Goal: Task Accomplishment & Management: Manage account settings

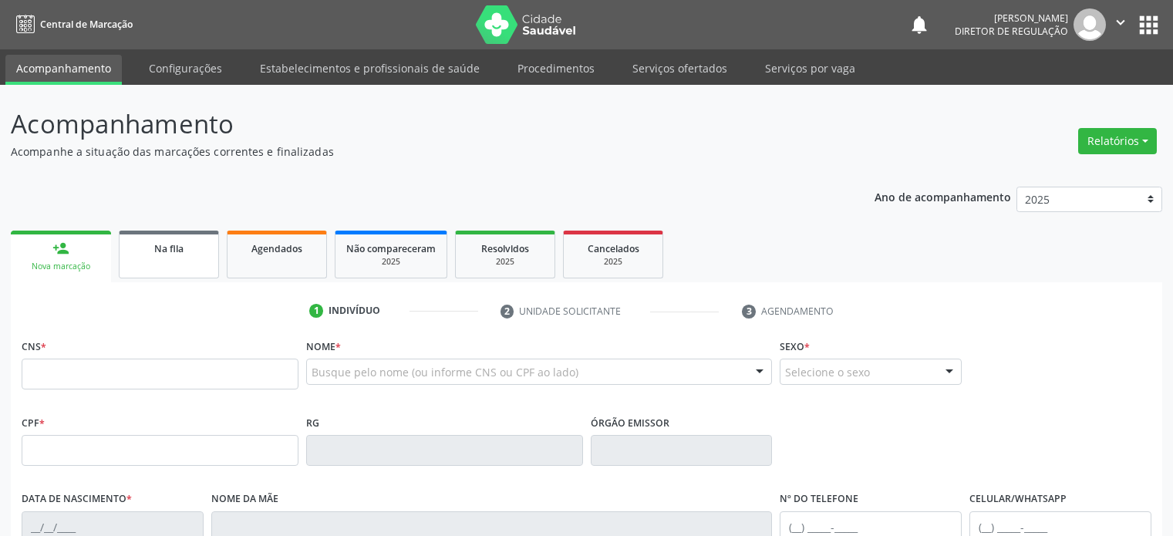
click at [184, 261] on link "Na fila" at bounding box center [169, 255] width 100 height 48
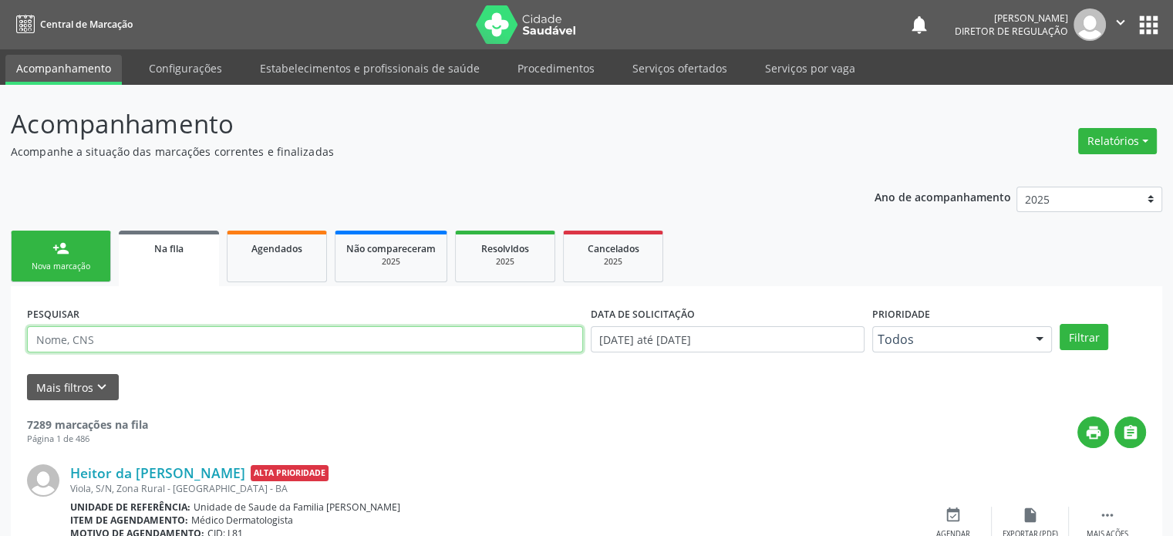
click at [115, 339] on input "text" at bounding box center [305, 339] width 556 height 26
paste input "[PERSON_NAME]"
click at [1060, 324] on button "Filtrar" at bounding box center [1084, 337] width 49 height 26
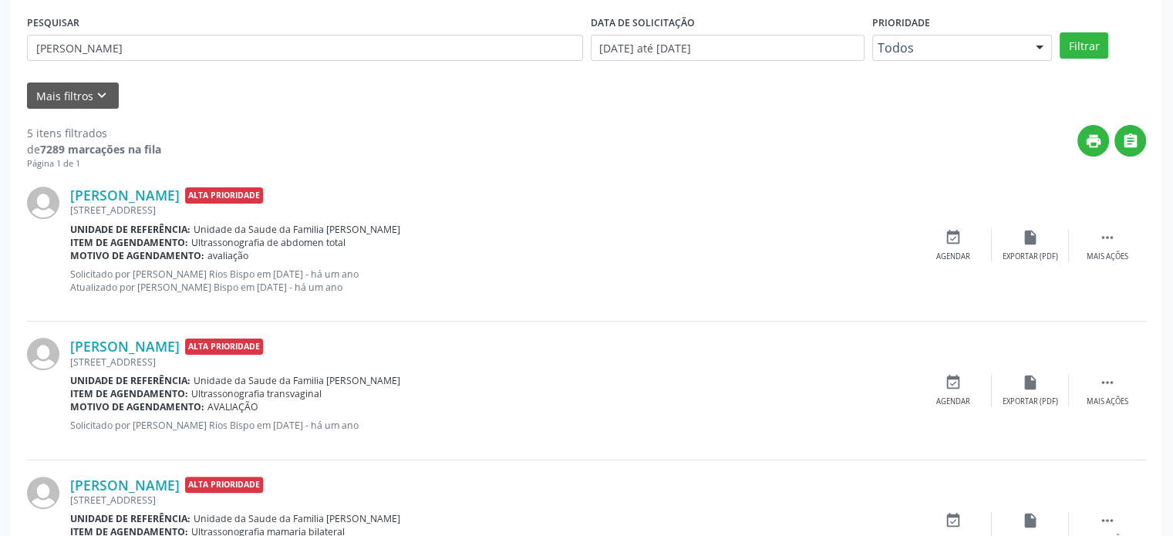
scroll to position [114, 0]
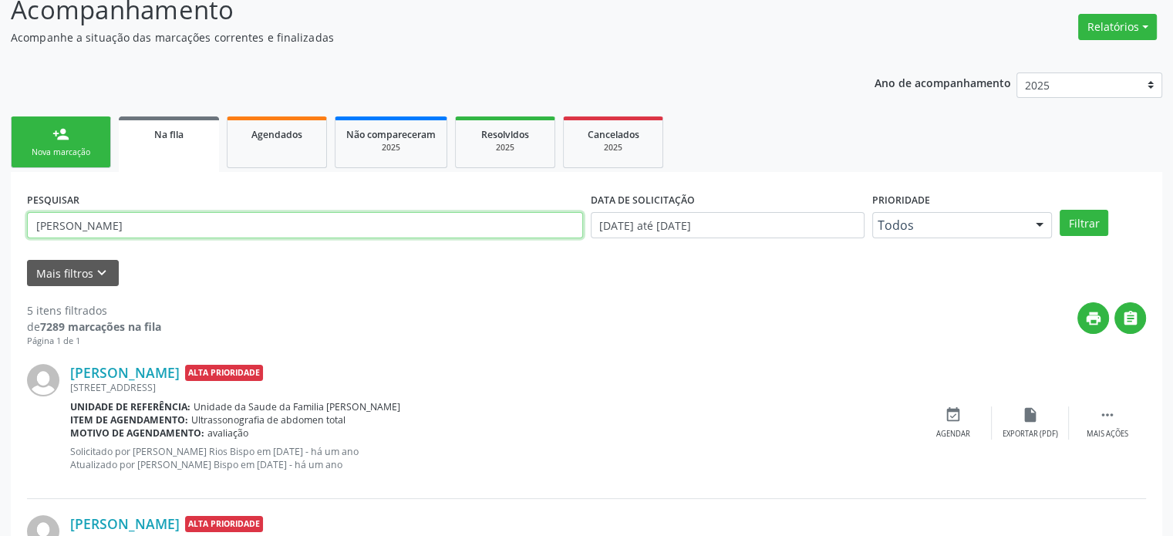
click at [105, 218] on input "[PERSON_NAME]" at bounding box center [305, 225] width 556 height 26
paste input "text"
click at [1060, 210] on button "Filtrar" at bounding box center [1084, 223] width 49 height 26
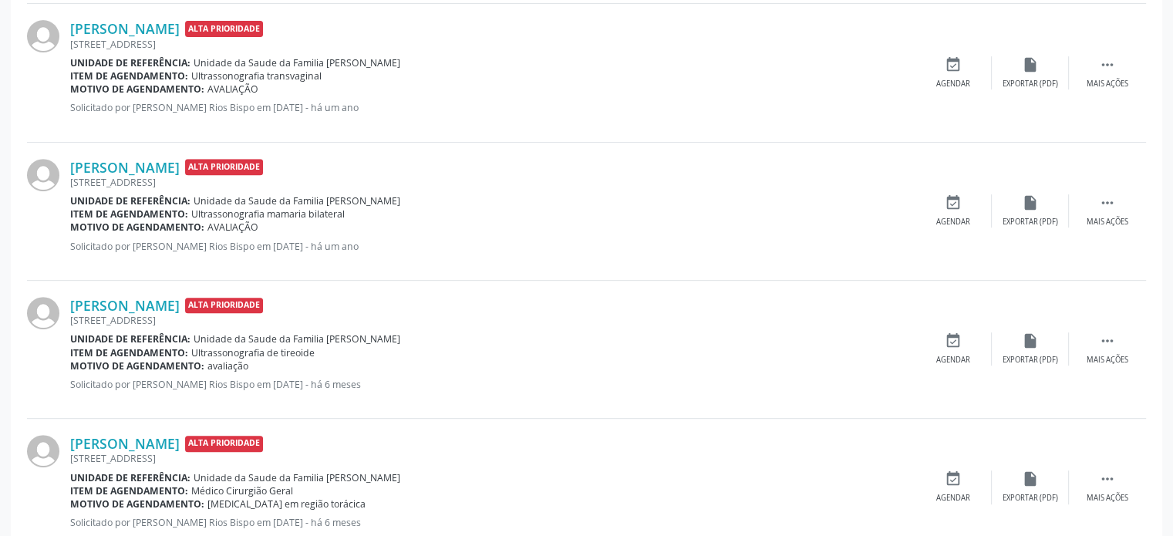
scroll to position [654, 0]
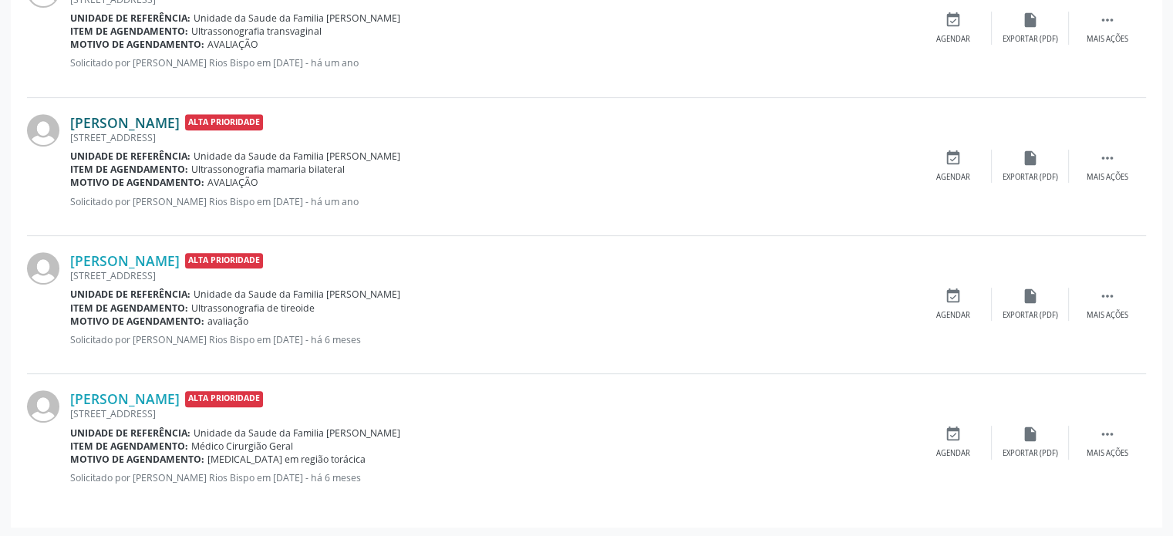
click at [133, 120] on link "[PERSON_NAME]" at bounding box center [125, 122] width 110 height 17
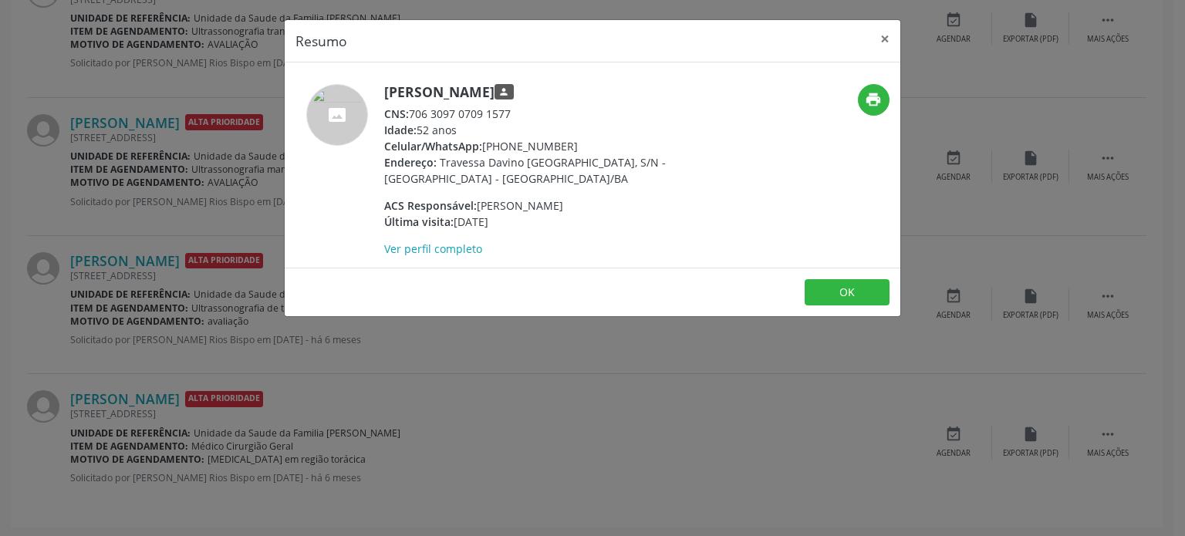
drag, startPoint x: 385, startPoint y: 92, endPoint x: 524, endPoint y: 88, distance: 138.9
click at [524, 88] on h5 "[PERSON_NAME] person" at bounding box center [534, 92] width 300 height 16
copy h5 "[PERSON_NAME]"
click at [484, 144] on div "Celular/WhatsApp: [PHONE_NUMBER]" at bounding box center [534, 146] width 300 height 16
drag, startPoint x: 483, startPoint y: 148, endPoint x: 573, endPoint y: 140, distance: 90.6
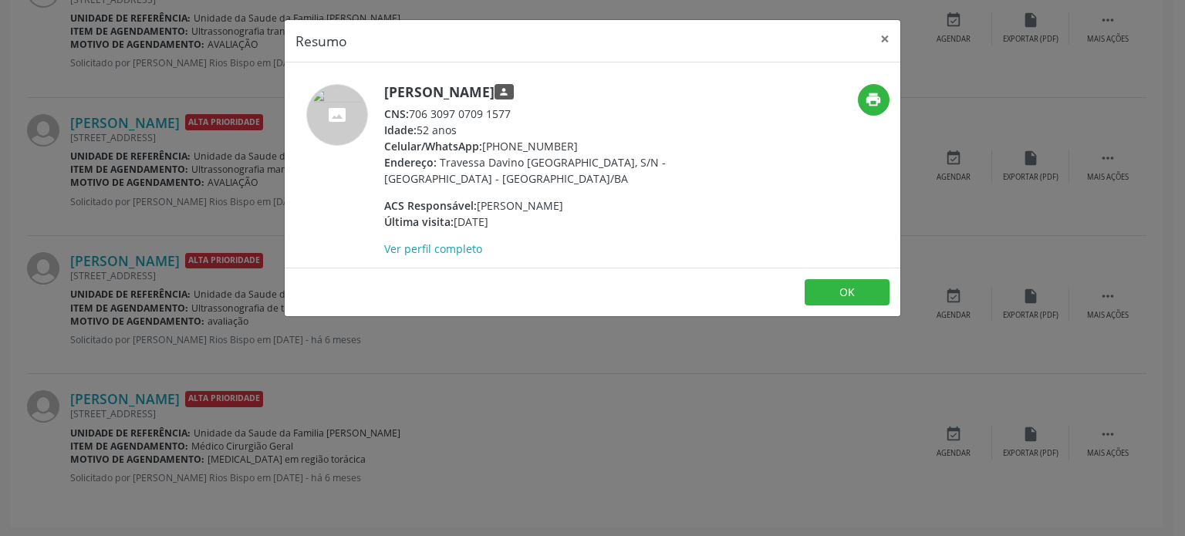
click at [573, 140] on div "Celular/WhatsApp: [PHONE_NUMBER]" at bounding box center [534, 146] width 300 height 16
copy div "[PHONE_NUMBER]"
drag, startPoint x: 380, startPoint y: 87, endPoint x: 527, endPoint y: 86, distance: 147.3
click at [527, 86] on div "[PERSON_NAME] person CNS: 706 3097 0709 1577 Idade: 52 anos Celular/WhatsApp: […" at bounding box center [490, 170] width 410 height 173
copy div "[PERSON_NAME]"
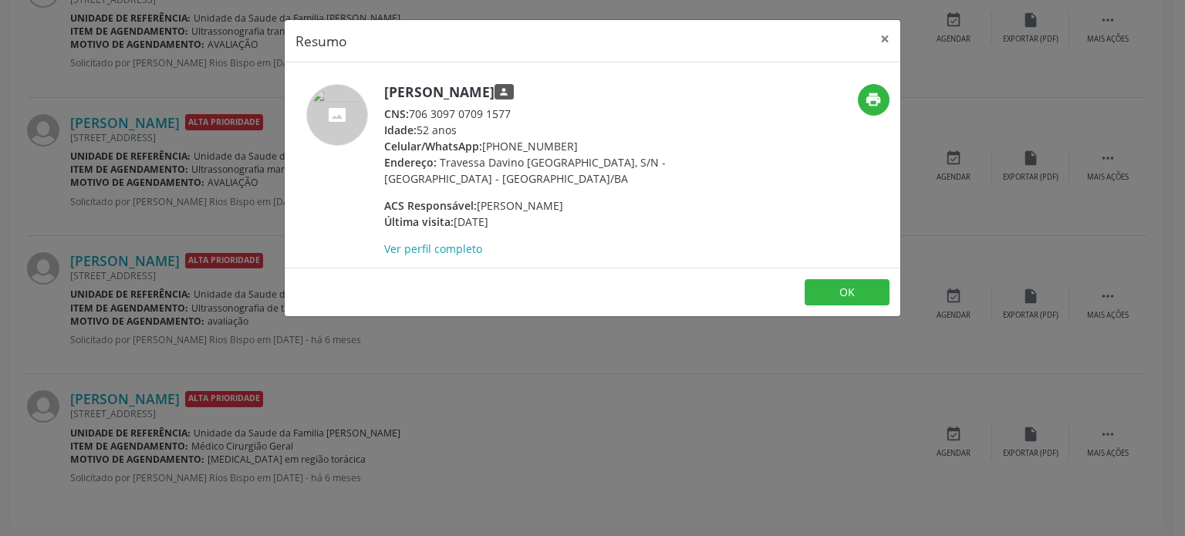
click at [101, 169] on div "Resumo × [PERSON_NAME] person CNS: 706 3097 0709 1577 Idade: 52 anos Celular/Wh…" at bounding box center [592, 268] width 1185 height 536
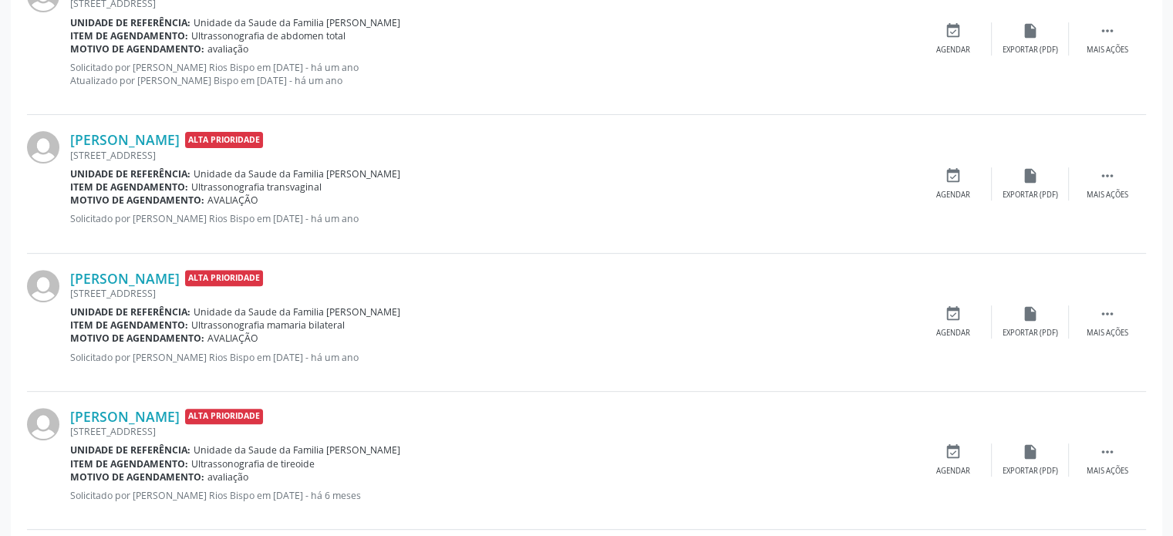
scroll to position [191, 0]
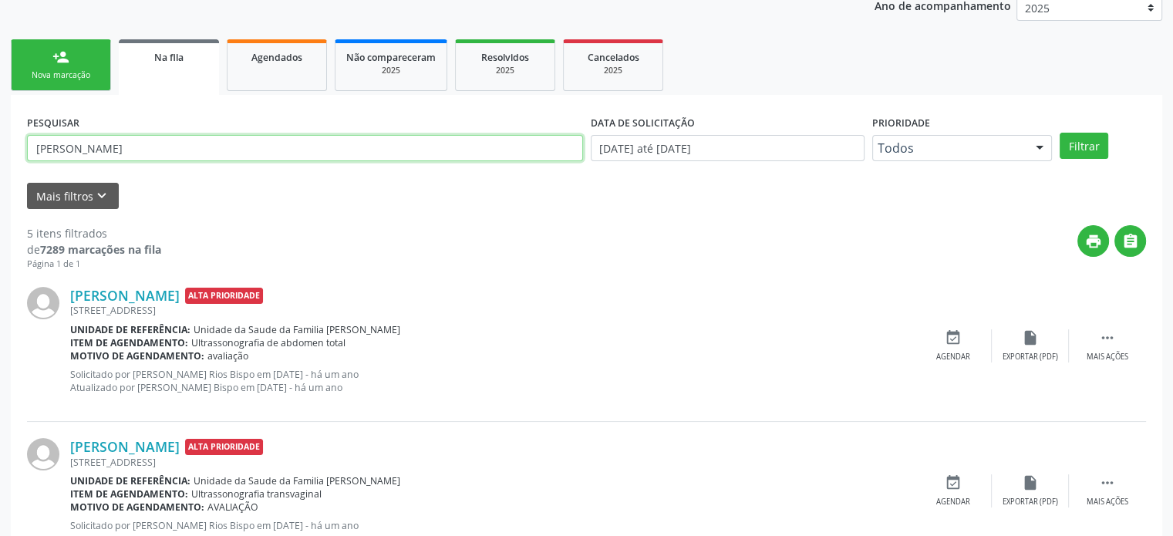
click at [114, 141] on input "[PERSON_NAME]" at bounding box center [305, 148] width 556 height 26
click at [1060, 133] on button "Filtrar" at bounding box center [1084, 146] width 49 height 26
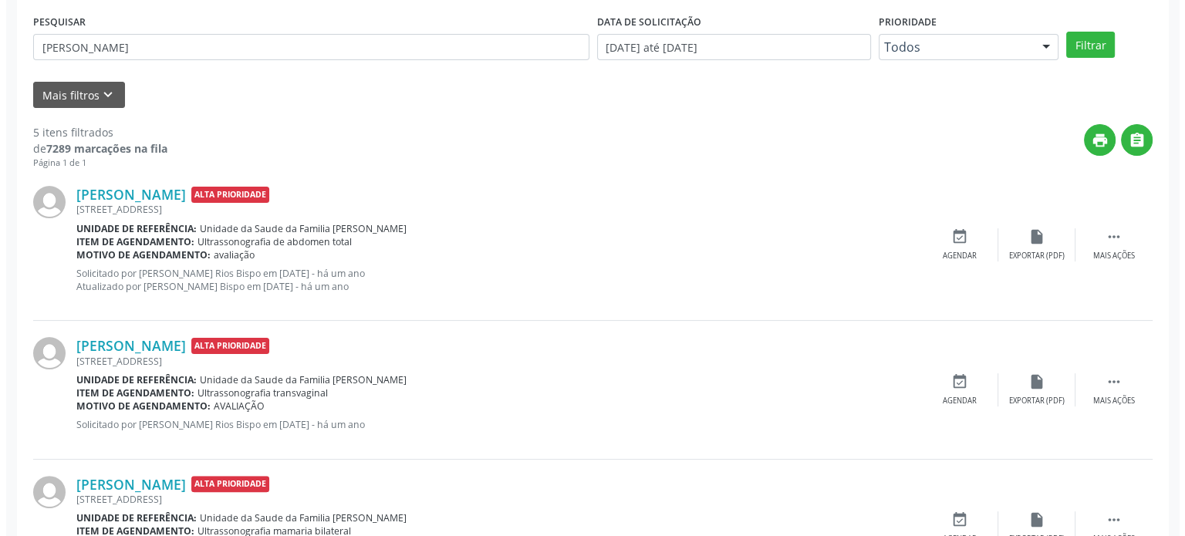
scroll to position [386, 0]
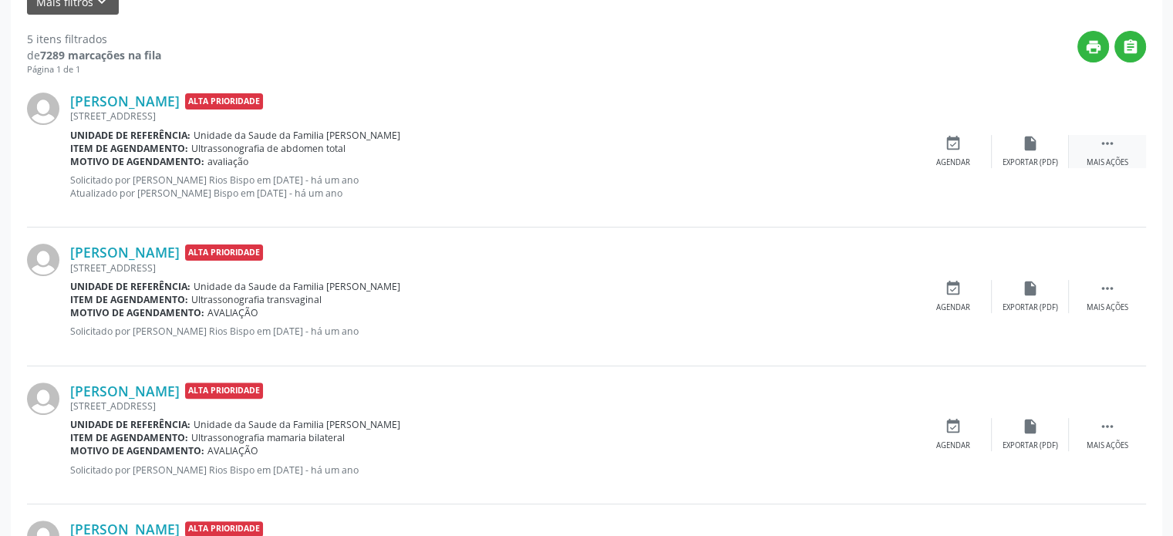
click at [1121, 147] on div " Mais ações" at bounding box center [1107, 151] width 77 height 33
click at [956, 146] on icon "cancel" at bounding box center [953, 143] width 17 height 17
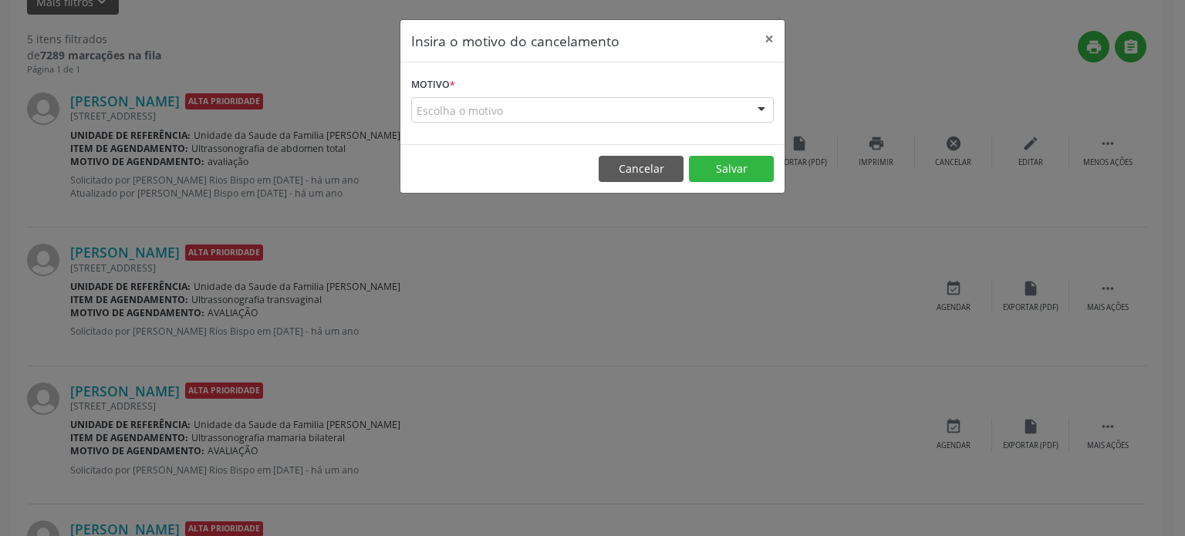
click at [539, 106] on div "Escolha o motivo" at bounding box center [592, 110] width 362 height 26
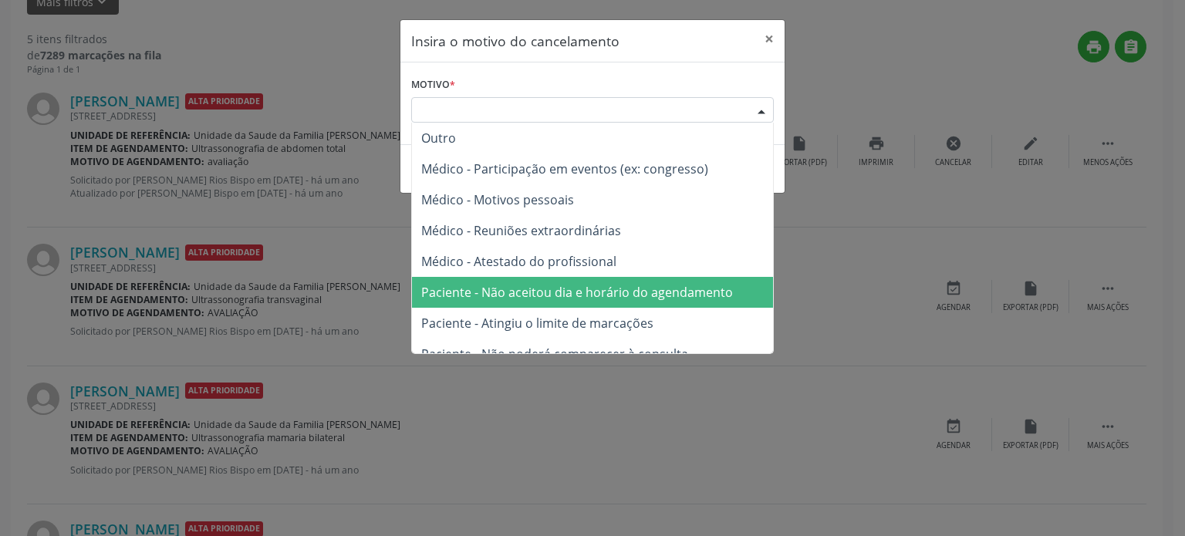
click at [538, 277] on span "Paciente - Não aceitou dia e horário do agendamento" at bounding box center [592, 292] width 361 height 31
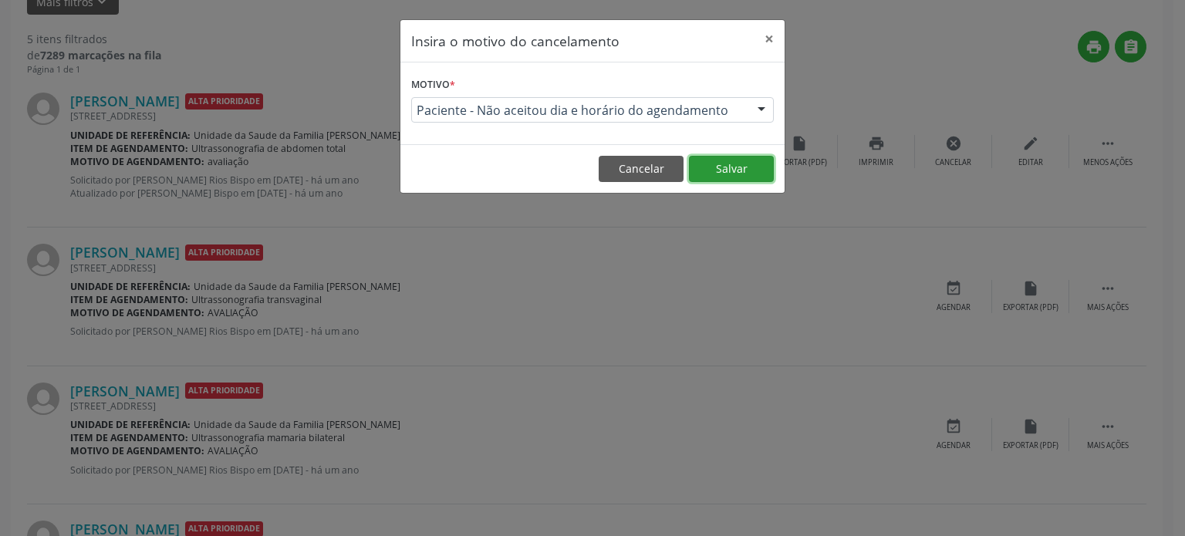
click at [739, 167] on button "Salvar" at bounding box center [731, 169] width 85 height 26
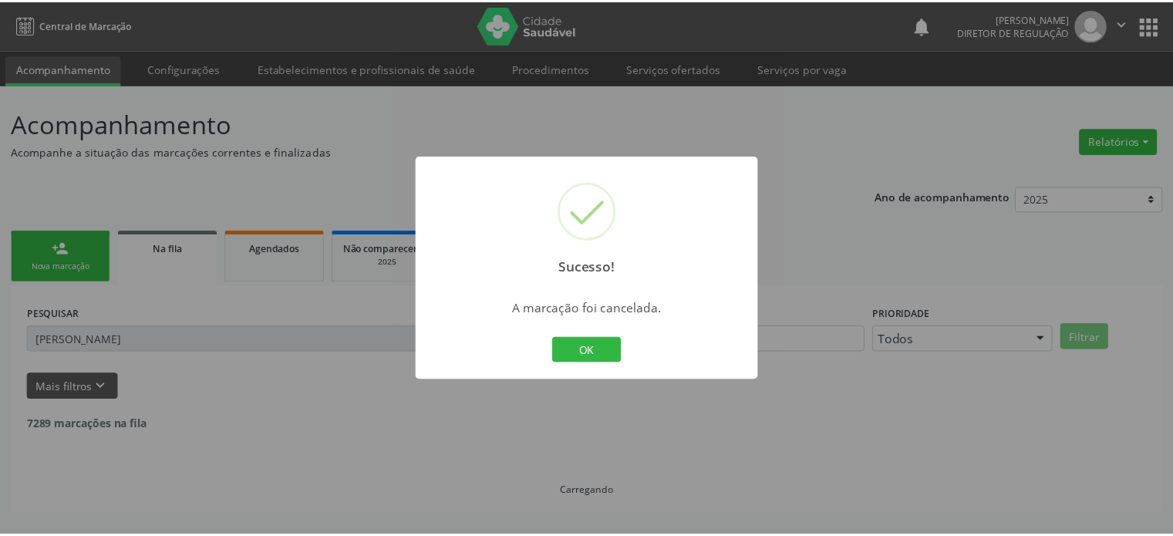
scroll to position [0, 0]
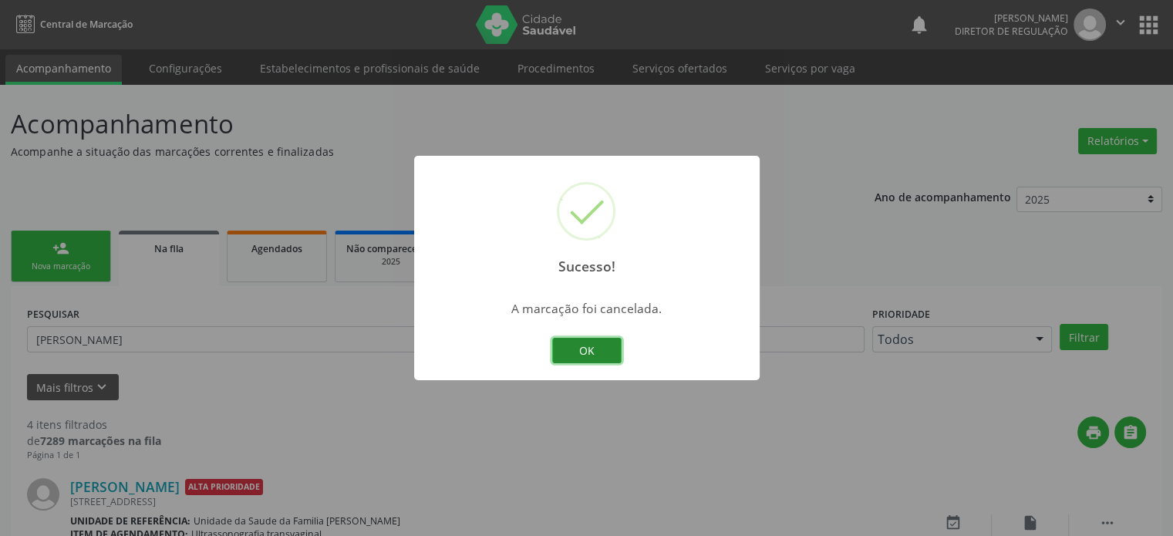
click at [602, 360] on button "OK" at bounding box center [586, 351] width 69 height 26
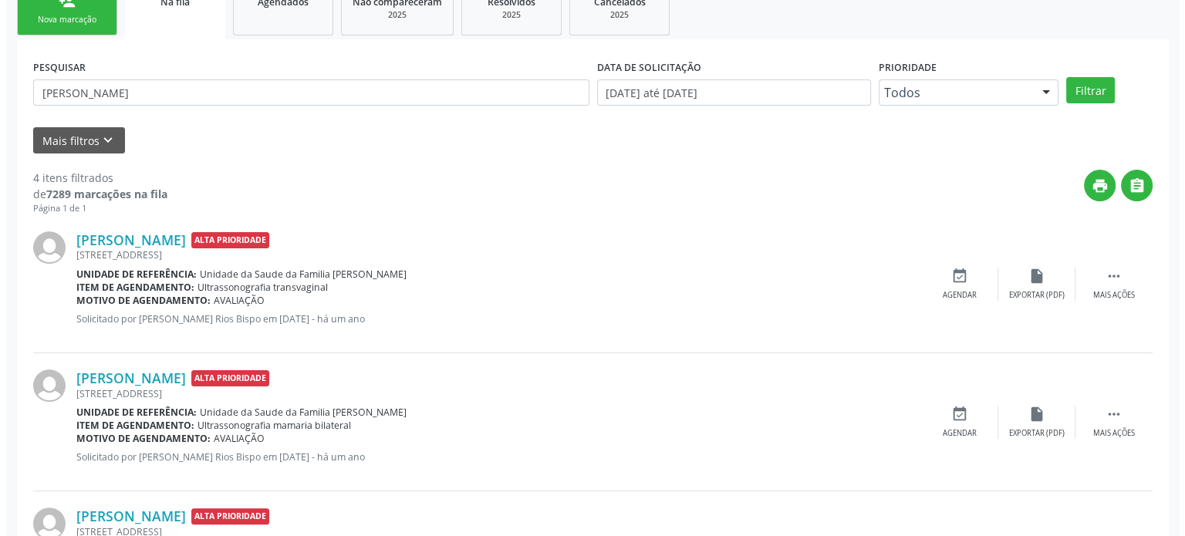
scroll to position [308, 0]
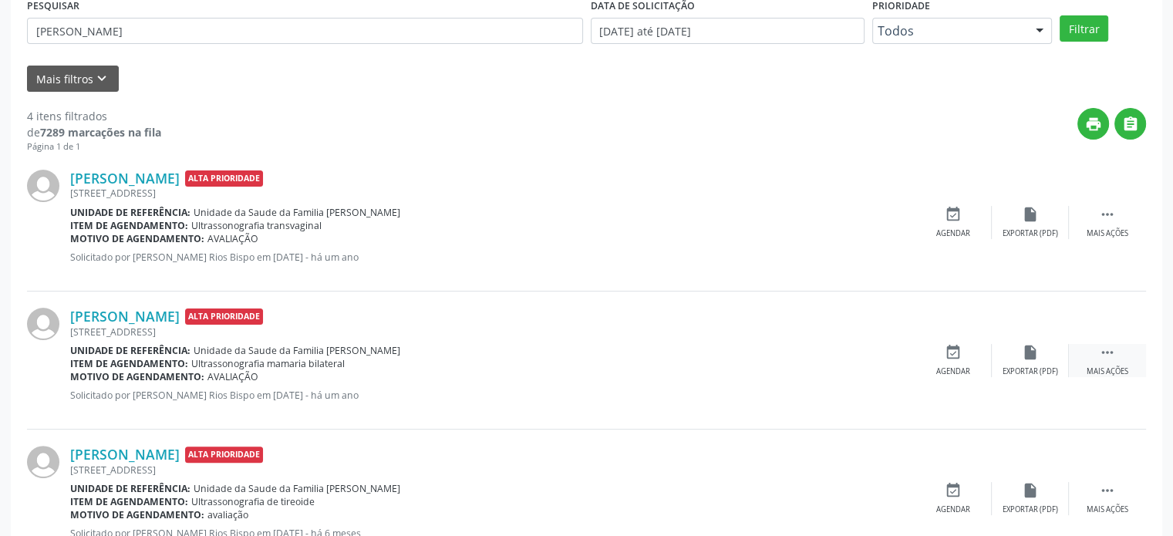
click at [1101, 359] on icon "" at bounding box center [1107, 352] width 17 height 17
click at [953, 352] on icon "cancel" at bounding box center [953, 352] width 17 height 17
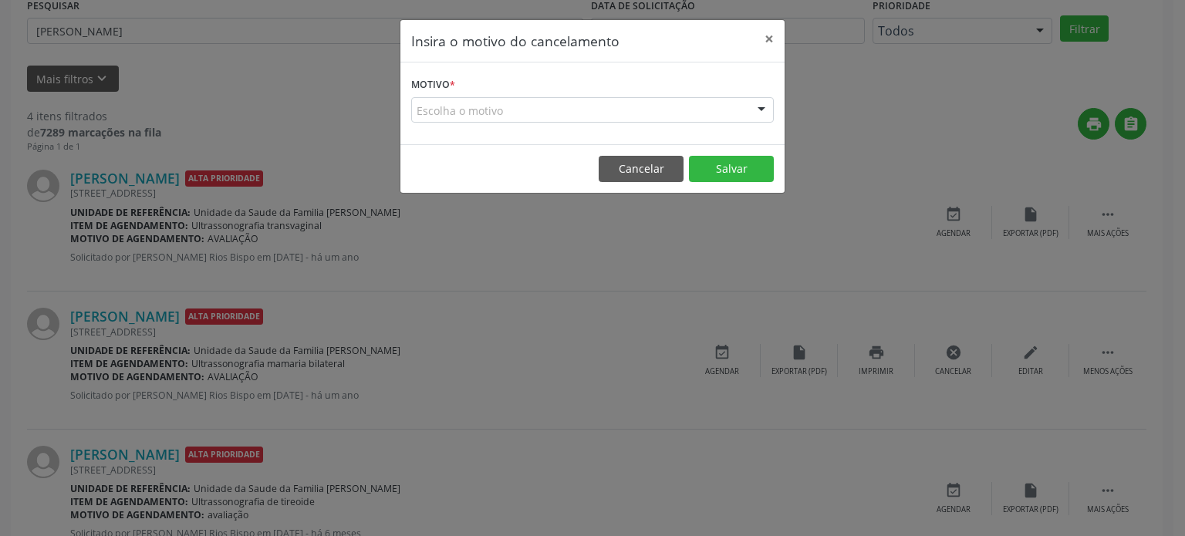
click at [467, 111] on div "Escolha o motivo" at bounding box center [592, 110] width 362 height 26
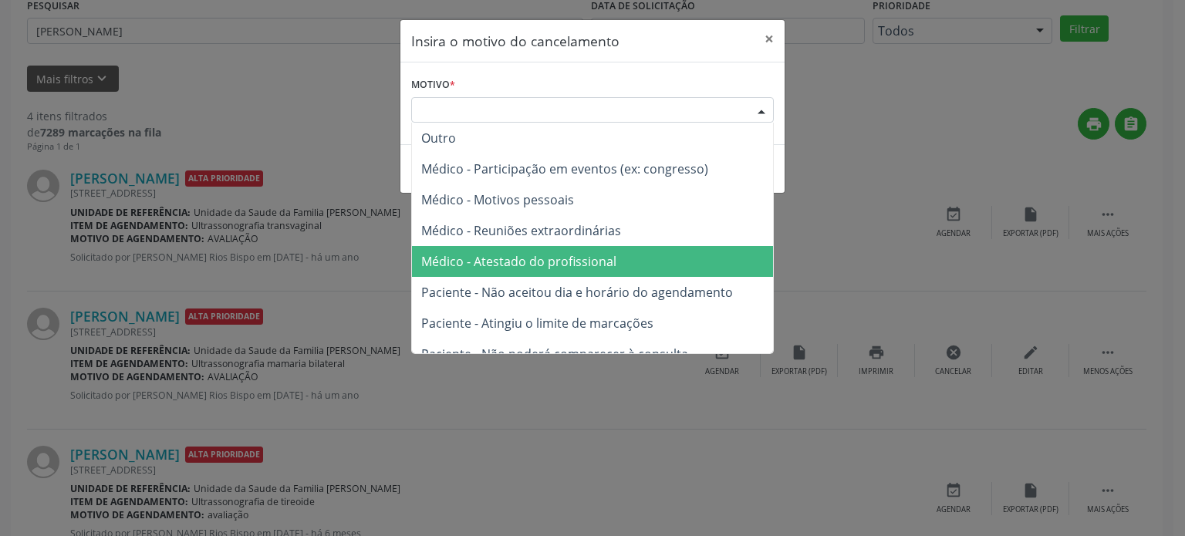
click at [574, 274] on span "Médico - Atestado do profissional" at bounding box center [592, 261] width 361 height 31
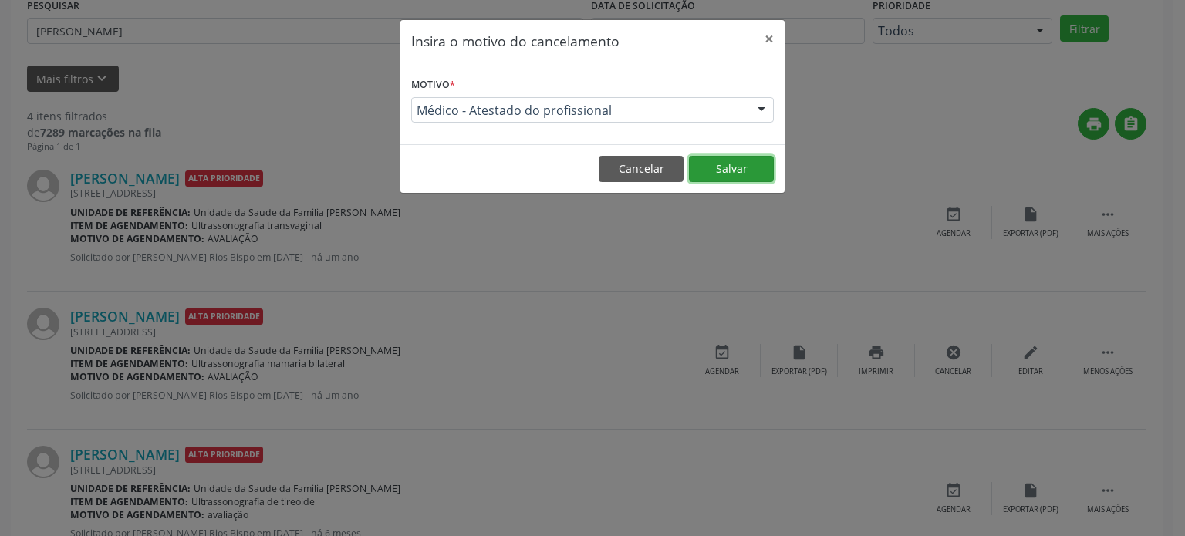
click at [743, 160] on button "Salvar" at bounding box center [731, 169] width 85 height 26
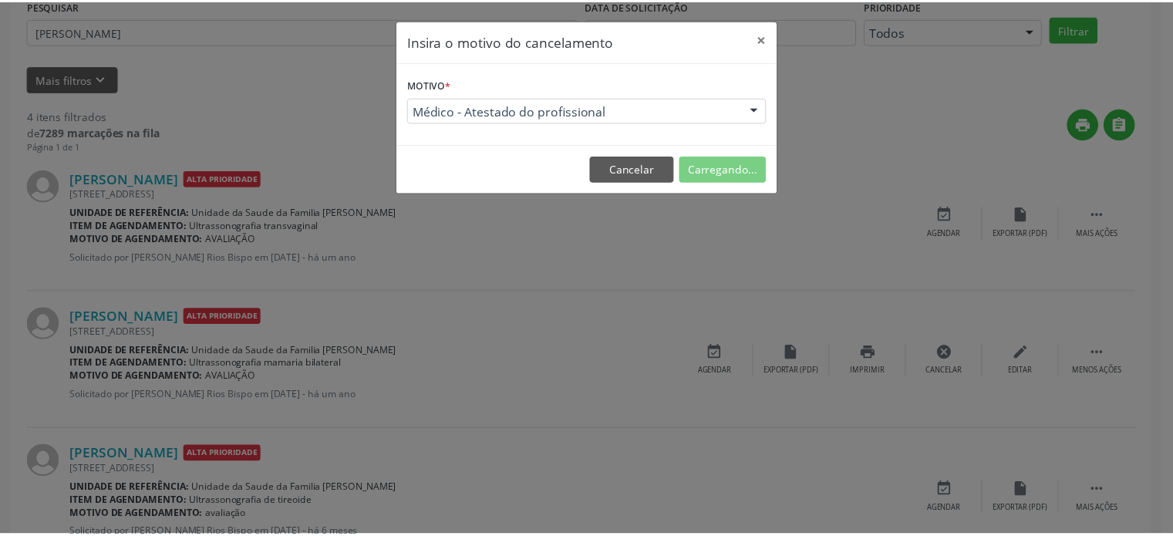
scroll to position [0, 0]
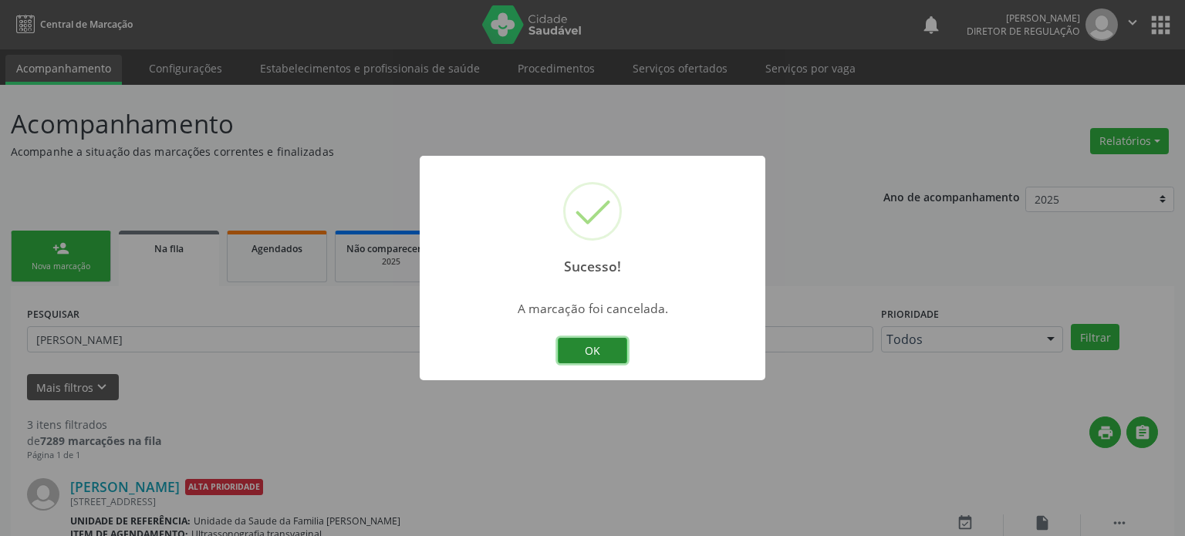
click at [605, 345] on button "OK" at bounding box center [592, 351] width 69 height 26
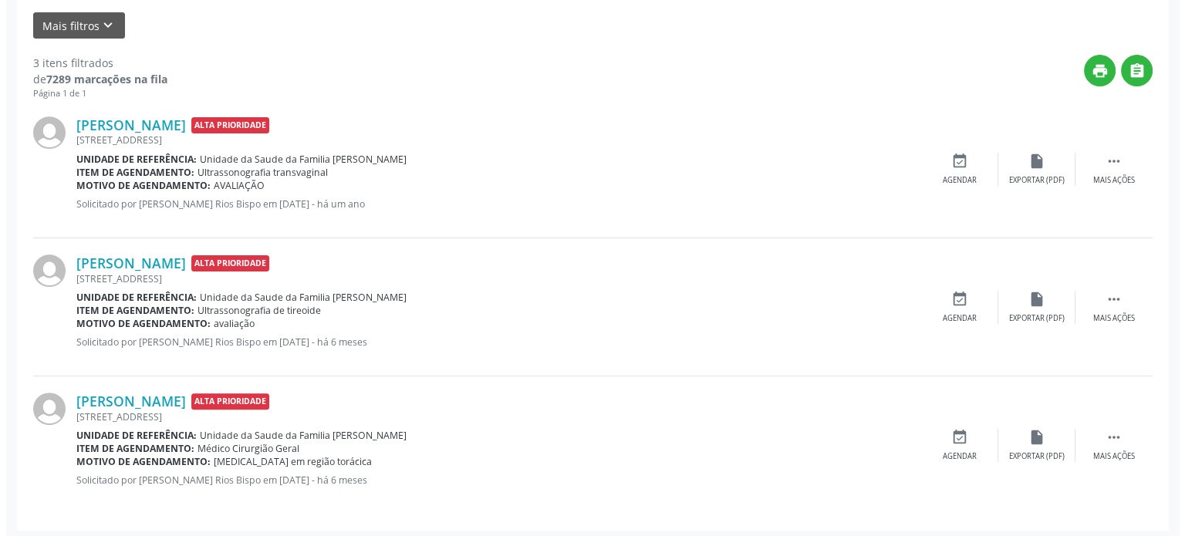
scroll to position [365, 0]
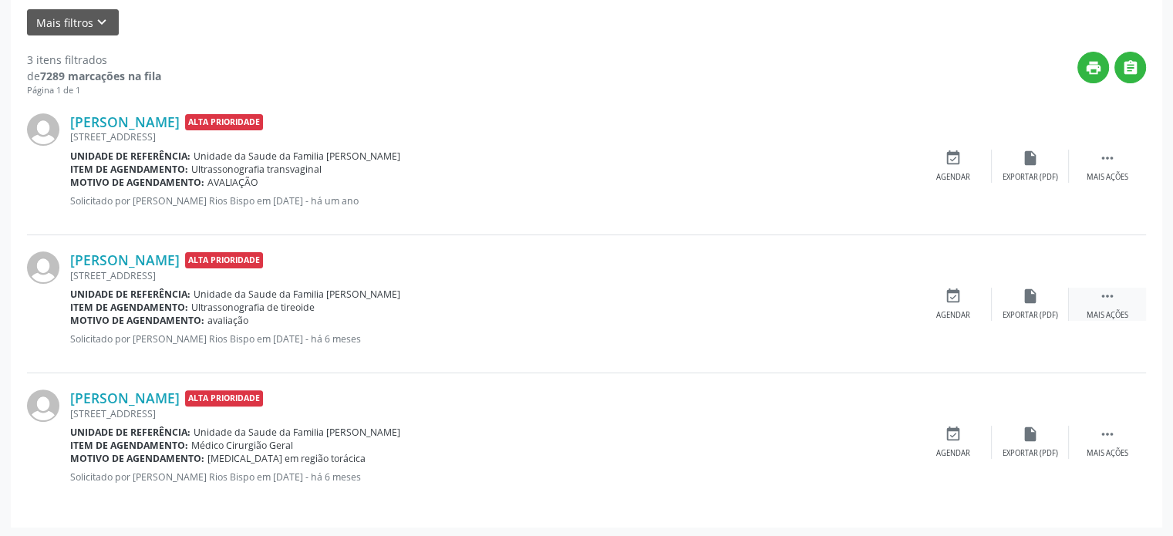
click at [1104, 293] on icon "" at bounding box center [1107, 296] width 17 height 17
click at [956, 298] on icon "cancel" at bounding box center [953, 296] width 17 height 17
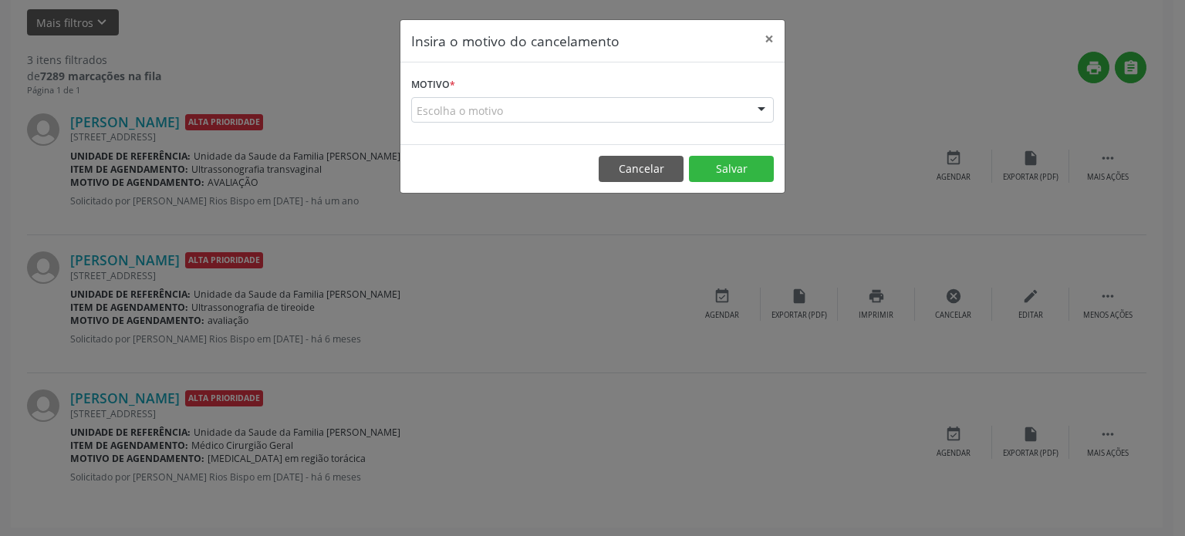
click at [468, 110] on div "Escolha o motivo" at bounding box center [592, 110] width 362 height 26
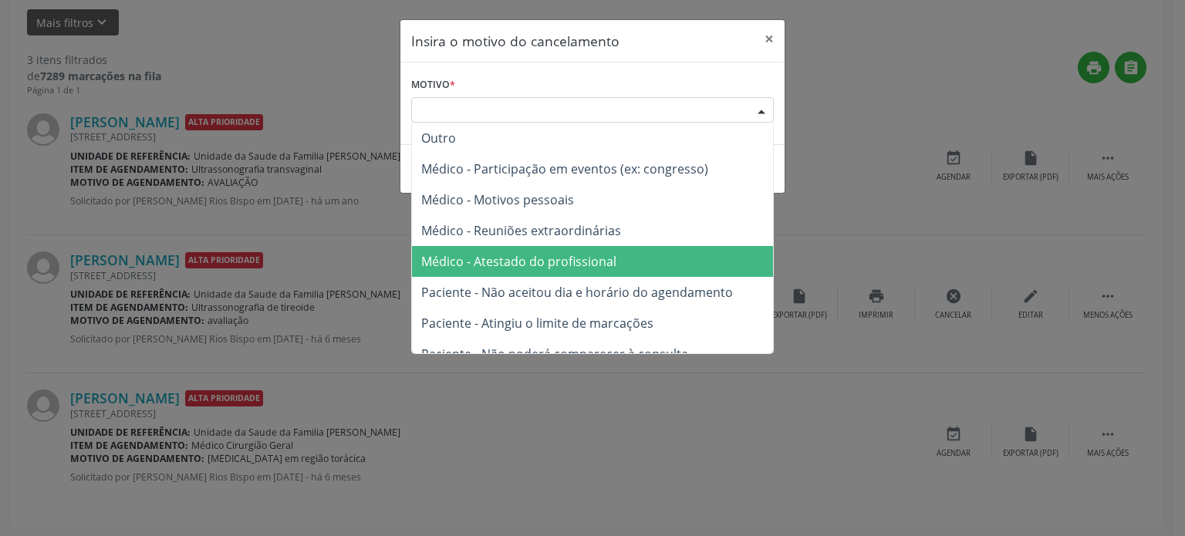
click at [534, 262] on span "Médico - Atestado do profissional" at bounding box center [518, 261] width 195 height 17
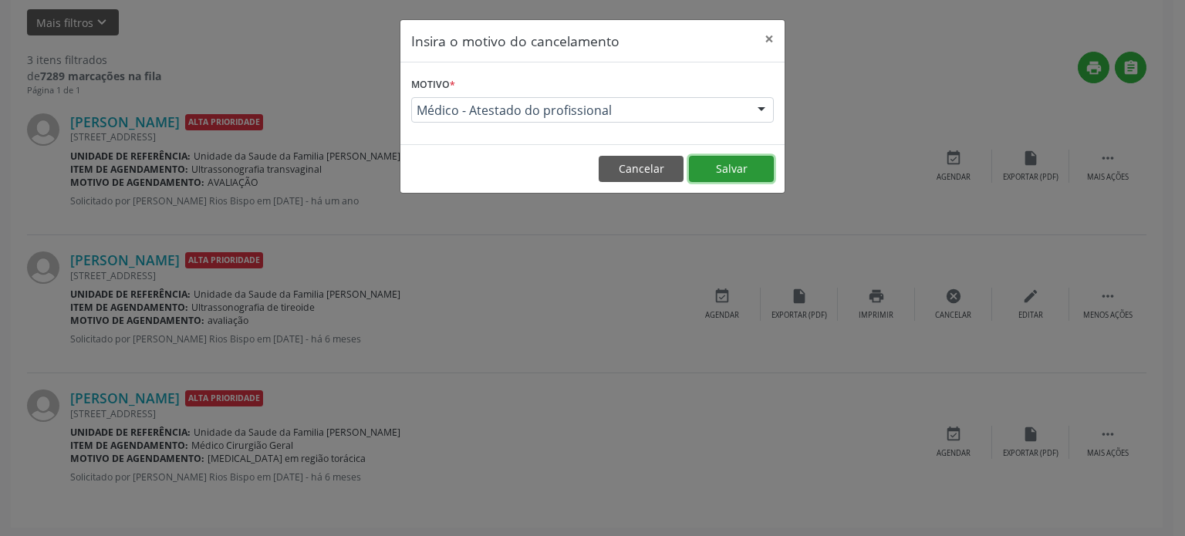
click at [716, 170] on button "Salvar" at bounding box center [731, 169] width 85 height 26
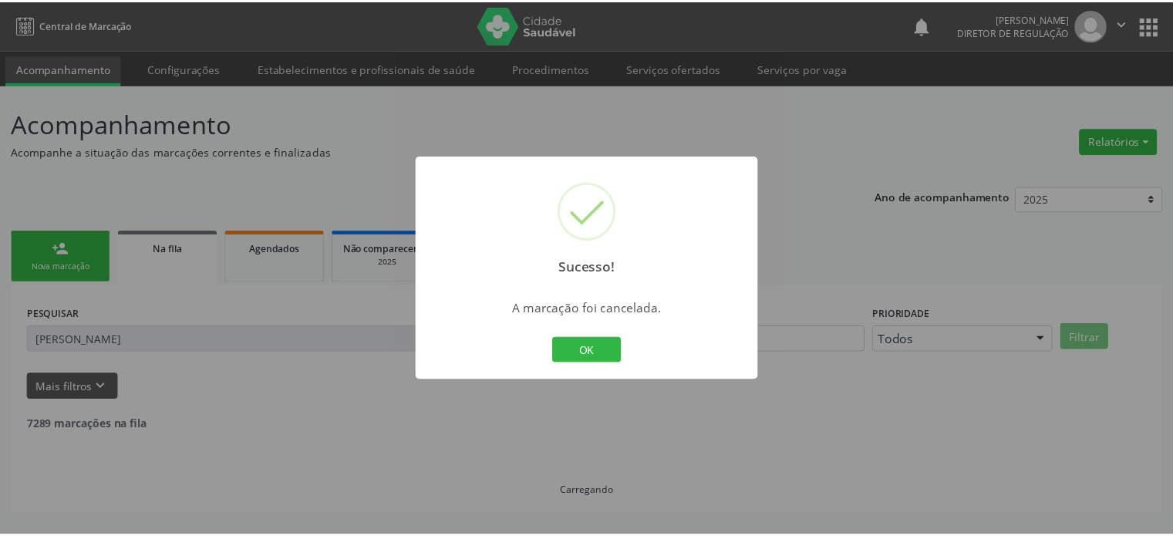
scroll to position [0, 0]
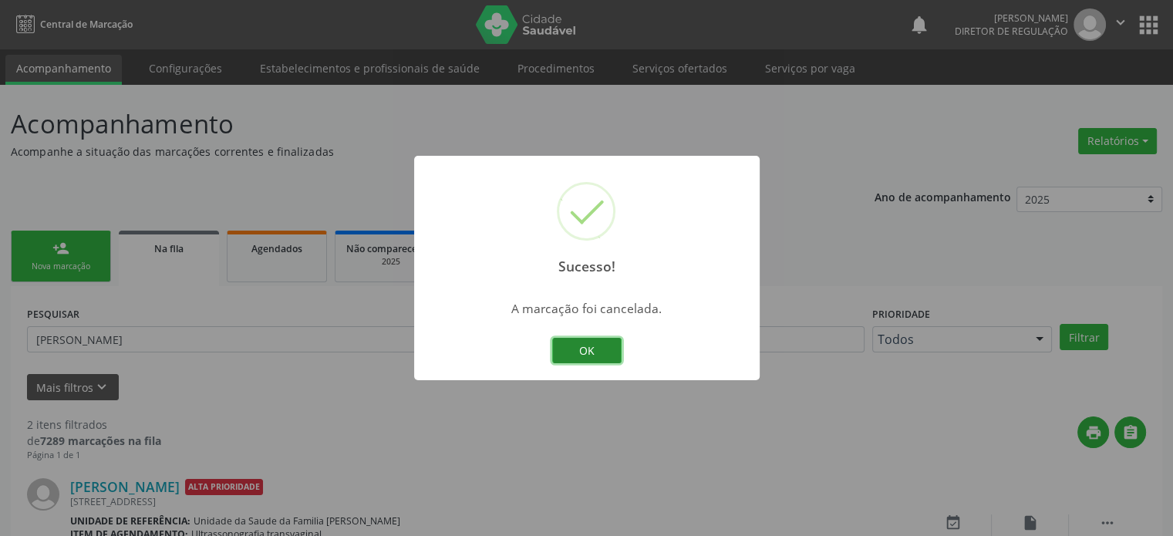
click at [584, 360] on button "OK" at bounding box center [586, 351] width 69 height 26
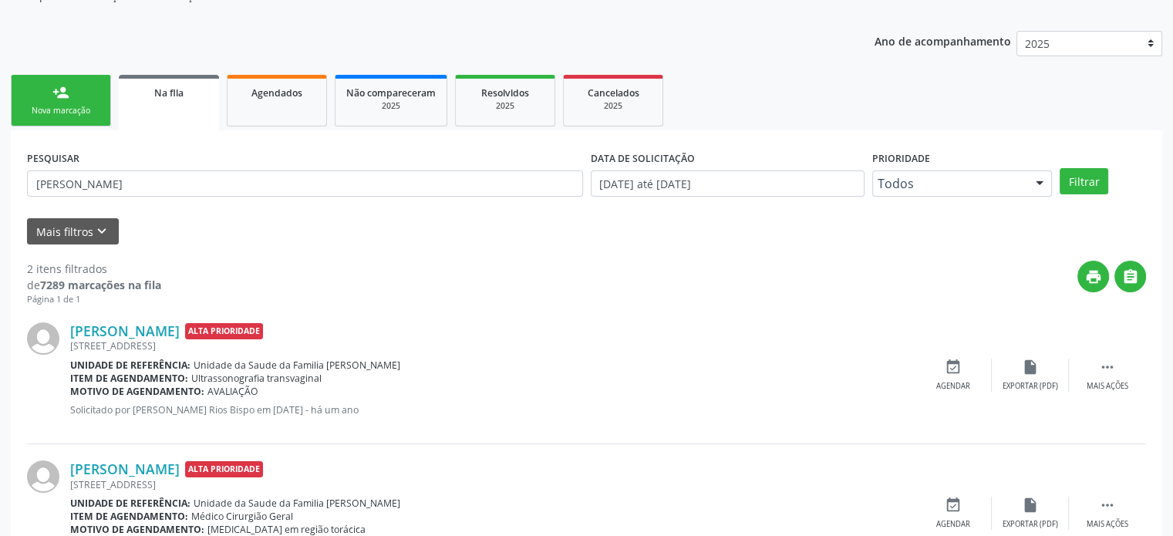
scroll to position [227, 0]
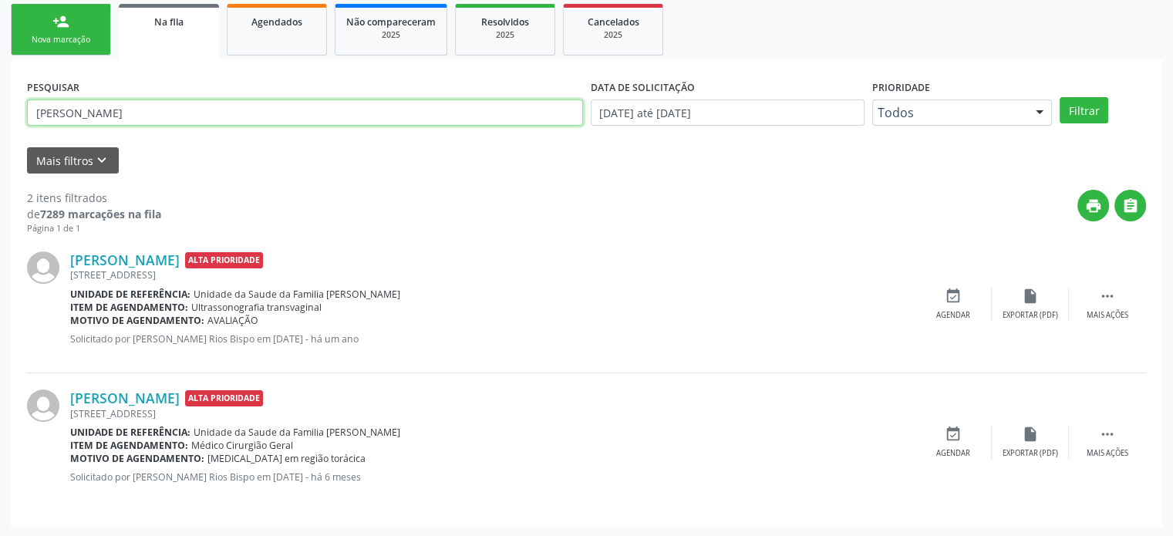
click at [136, 123] on input "[PERSON_NAME]" at bounding box center [305, 112] width 556 height 26
paste input "[PERSON_NAME]"
click at [1060, 97] on button "Filtrar" at bounding box center [1084, 110] width 49 height 26
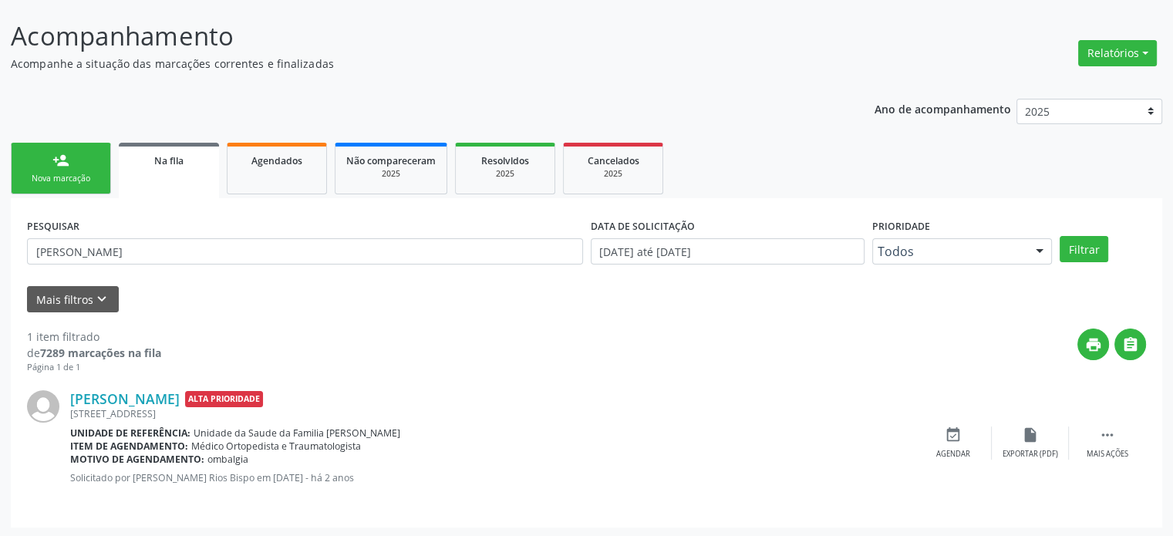
scroll to position [89, 0]
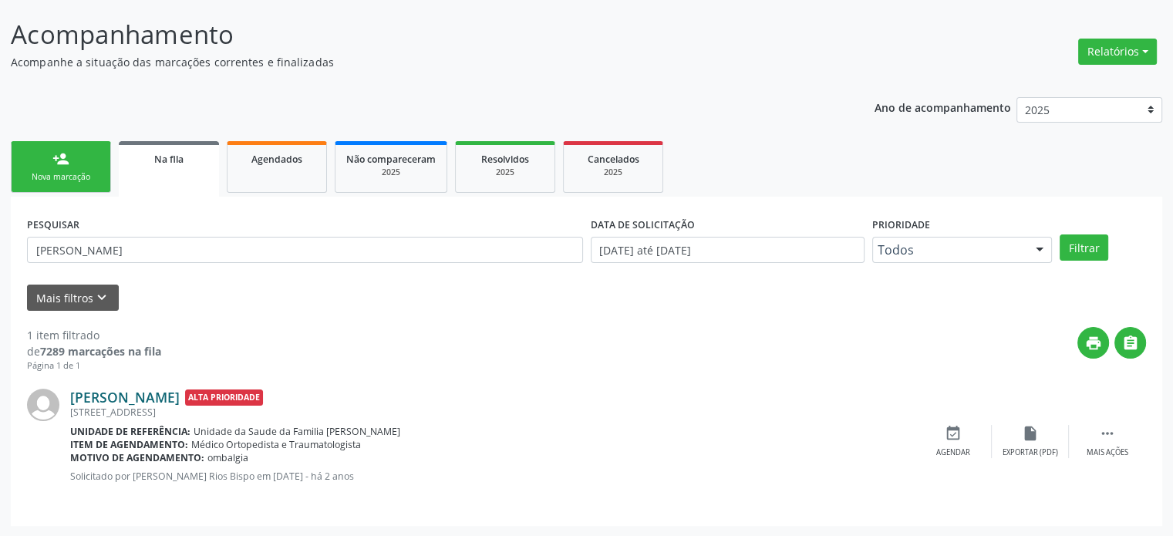
click at [180, 397] on link "[PERSON_NAME]" at bounding box center [125, 397] width 110 height 17
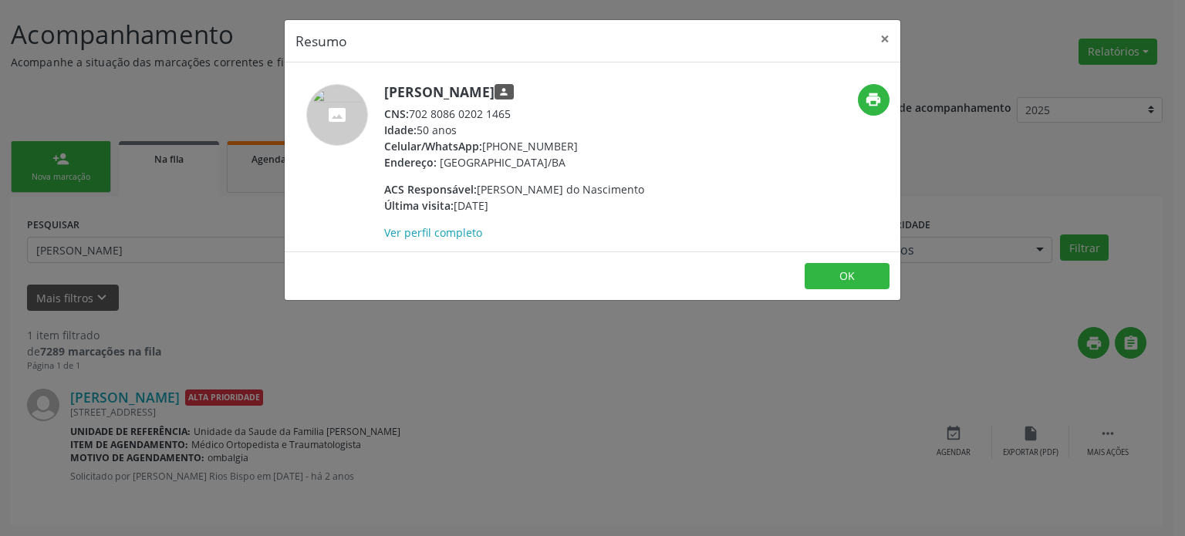
drag, startPoint x: 484, startPoint y: 145, endPoint x: 568, endPoint y: 142, distance: 83.3
click at [568, 142] on div "Celular/WhatsApp: [PHONE_NUMBER]" at bounding box center [514, 146] width 260 height 16
copy div "[PHONE_NUMBER]"
click at [167, 295] on div "Resumo × [PERSON_NAME] person CNS: 702 8086 0202 1465 Idade: 50 anos Celular/Wh…" at bounding box center [592, 268] width 1185 height 536
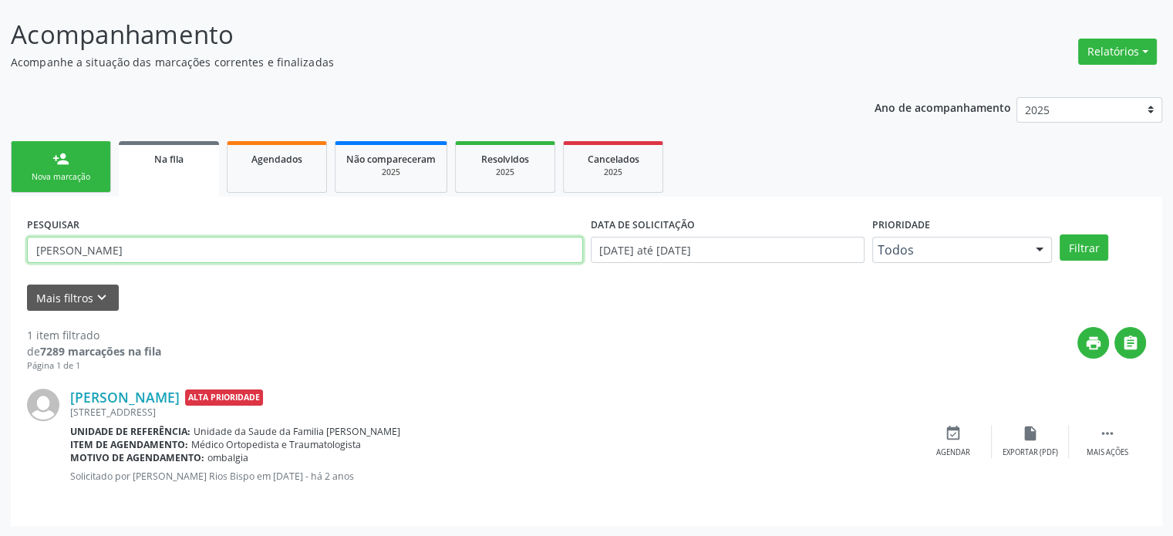
click at [108, 254] on input "[PERSON_NAME]" at bounding box center [305, 250] width 556 height 26
paste input "Marinalva de [PERSON_NAME]"
click at [1060, 234] on button "Filtrar" at bounding box center [1084, 247] width 49 height 26
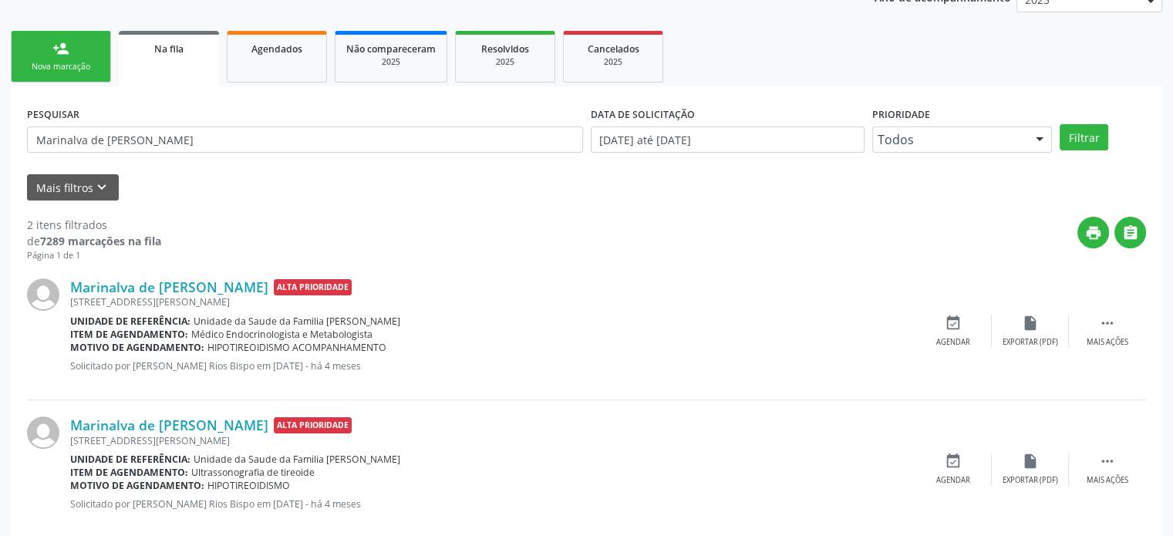
scroll to position [227, 0]
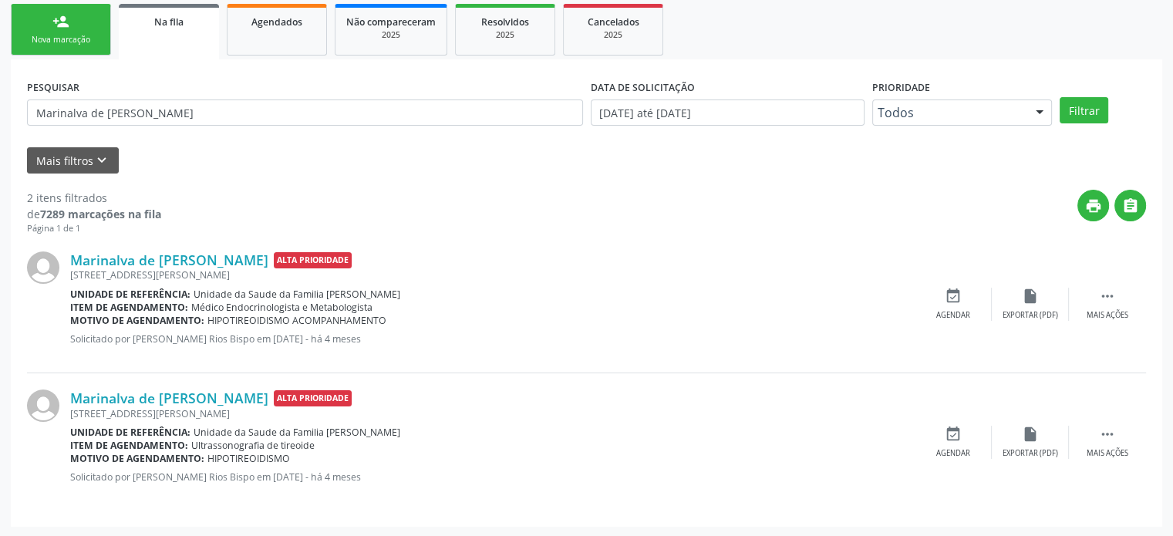
click at [180, 95] on div "PESQUISAR [PERSON_NAME]" at bounding box center [305, 106] width 564 height 60
click at [180, 127] on div "PESQUISAR [PERSON_NAME]" at bounding box center [305, 106] width 564 height 60
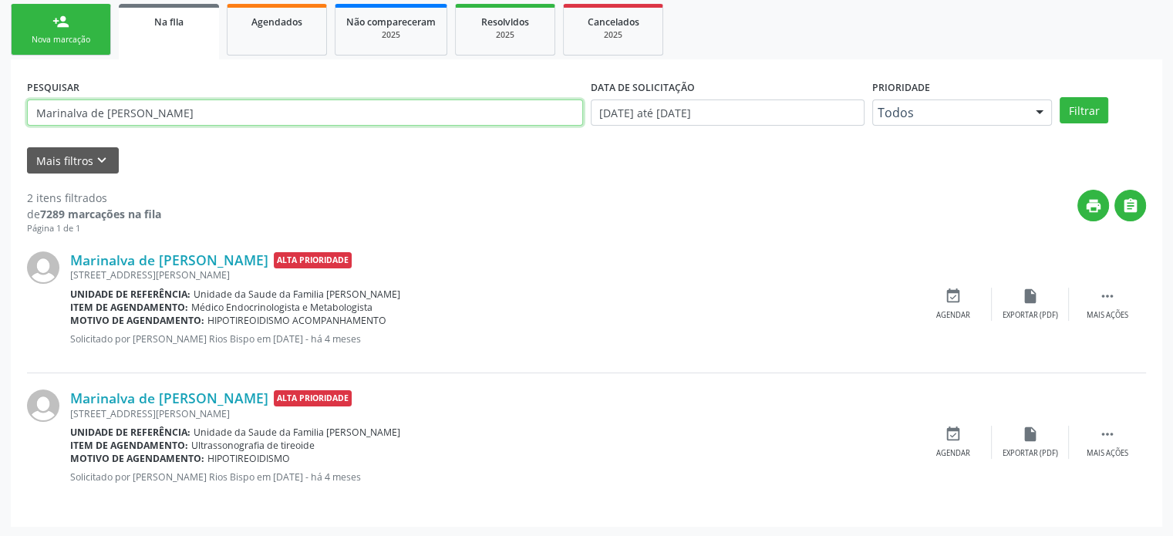
click at [184, 114] on input "Marinalva de [PERSON_NAME]" at bounding box center [305, 112] width 556 height 26
paste input "[PERSON_NAME]"
type input "[PERSON_NAME]"
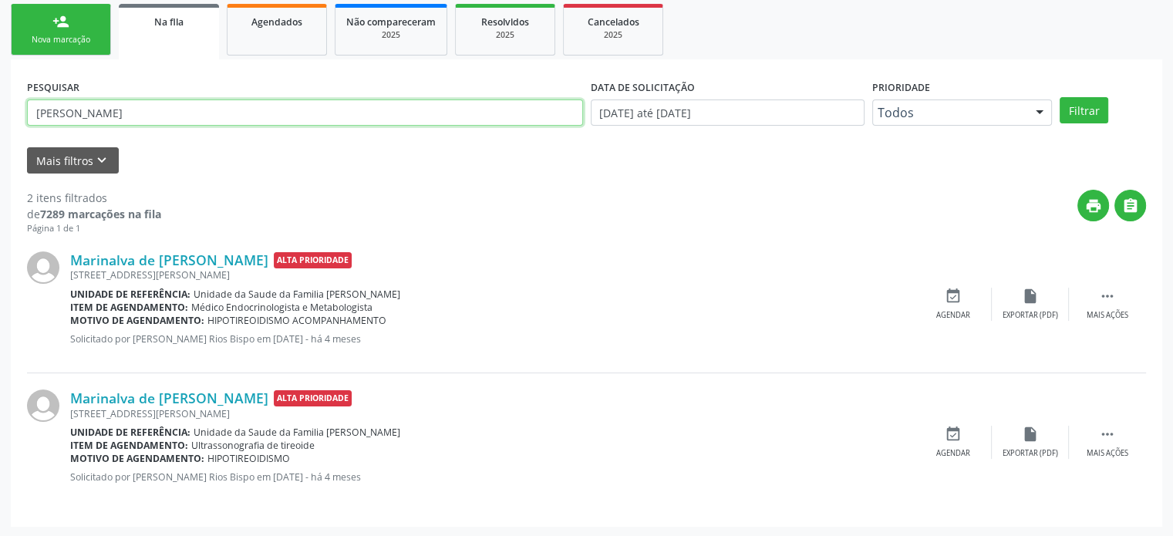
click at [1060, 97] on button "Filtrar" at bounding box center [1084, 110] width 49 height 26
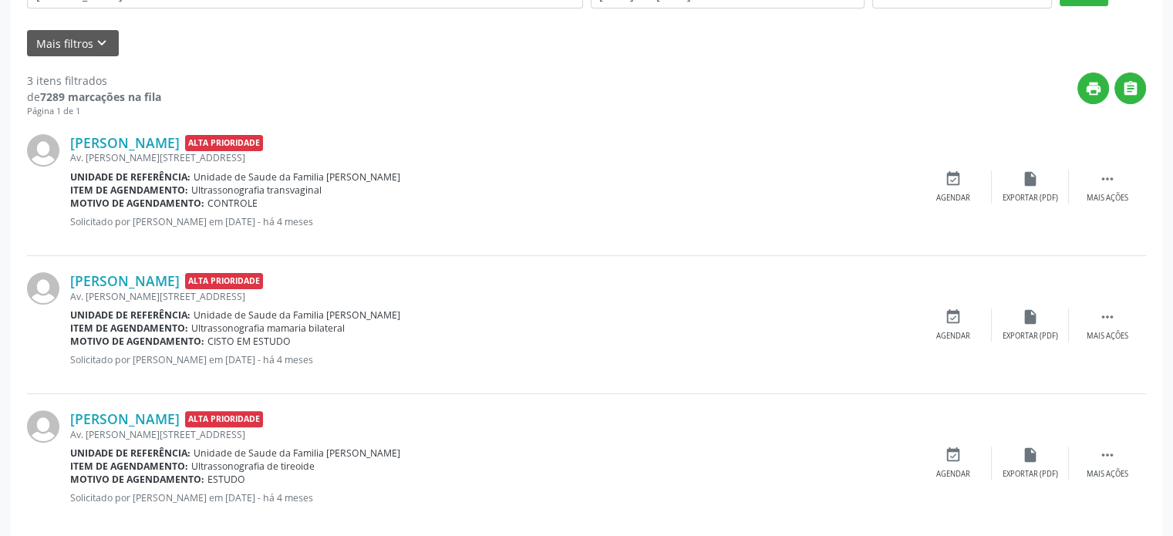
scroll to position [365, 0]
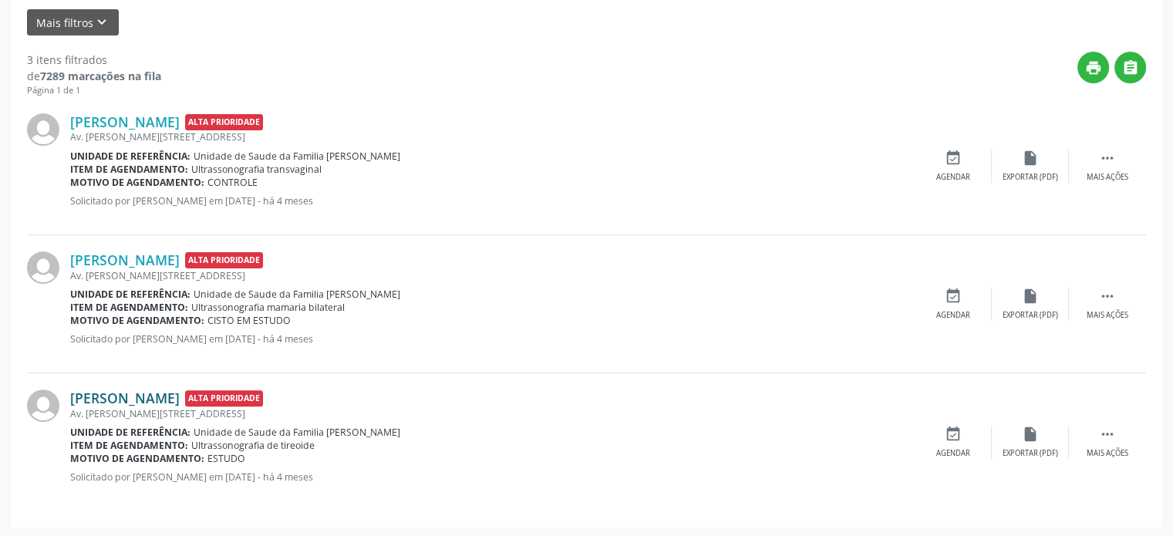
click at [151, 396] on link "[PERSON_NAME]" at bounding box center [125, 397] width 110 height 17
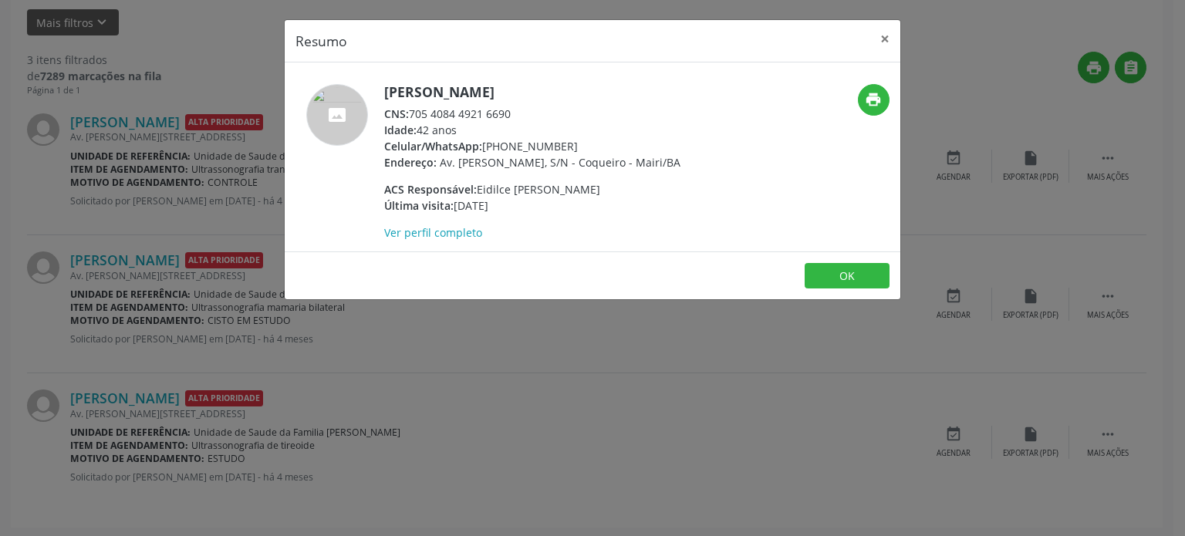
drag, startPoint x: 483, startPoint y: 143, endPoint x: 564, endPoint y: 142, distance: 81.0
click at [564, 142] on div "Celular/WhatsApp: [PHONE_NUMBER]" at bounding box center [532, 146] width 296 height 16
copy div "[PHONE_NUMBER]"
click at [148, 212] on div "Resumo × [PERSON_NAME] CNS: 705 4084 4921 6690 Idade: 42 anos Celular/WhatsApp:…" at bounding box center [592, 268] width 1185 height 536
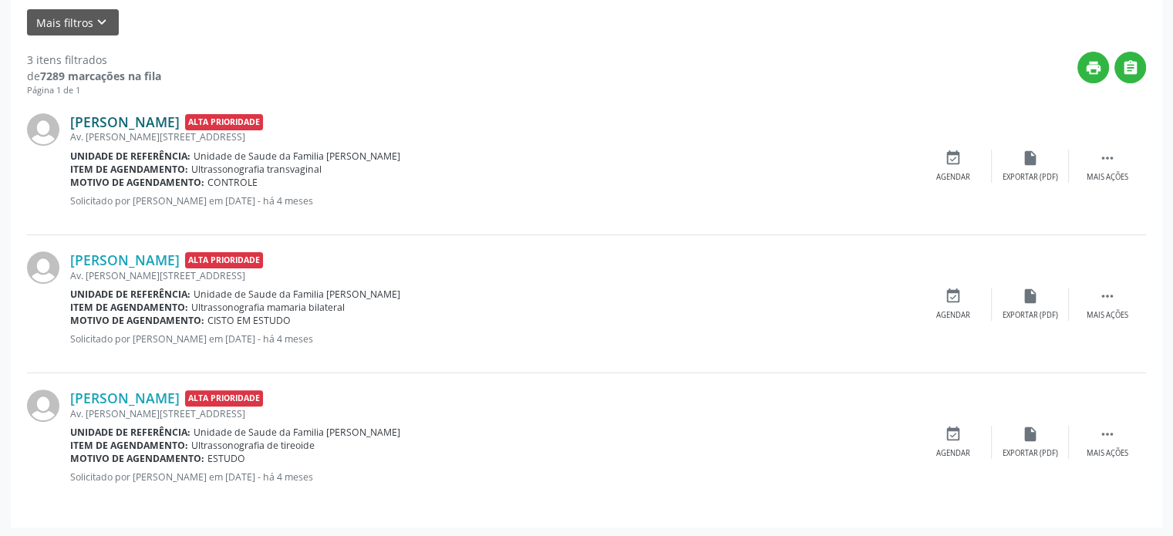
scroll to position [288, 0]
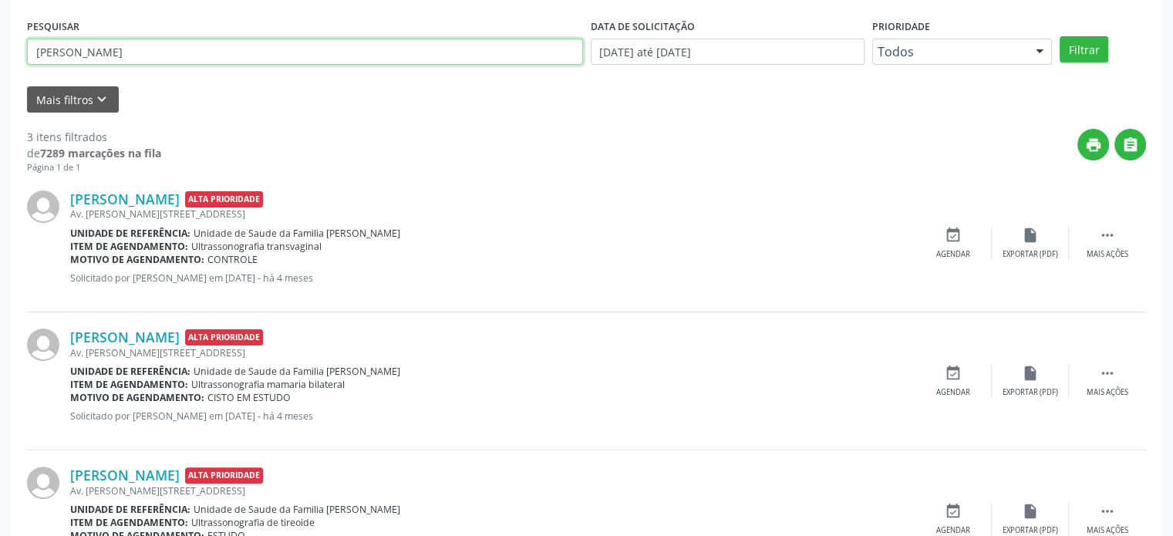
click at [228, 47] on input "[PERSON_NAME]" at bounding box center [305, 52] width 556 height 26
click at [1060, 36] on button "Filtrar" at bounding box center [1084, 49] width 49 height 26
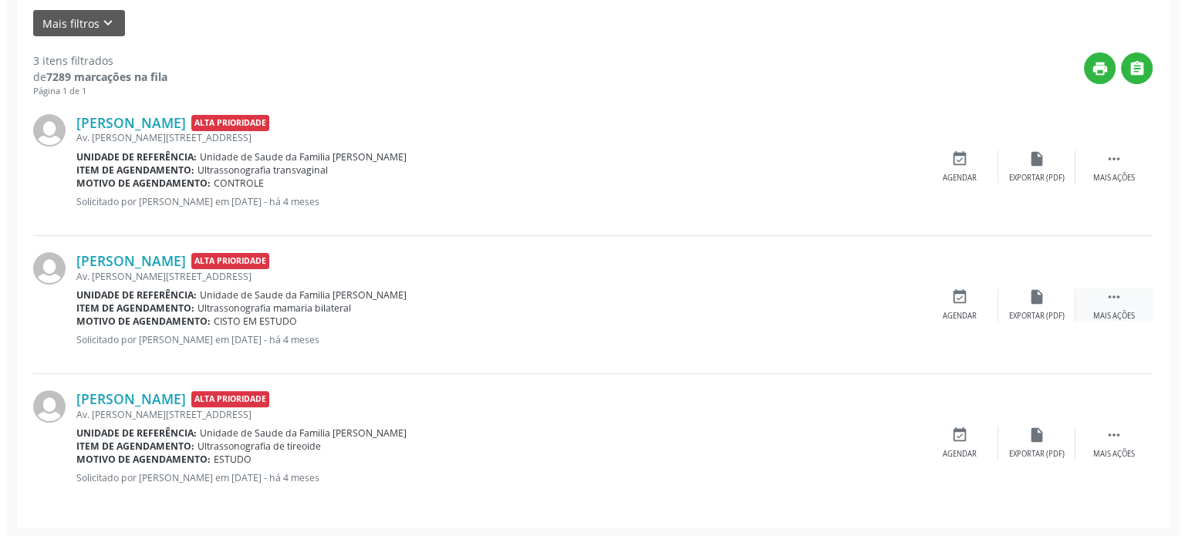
scroll to position [365, 0]
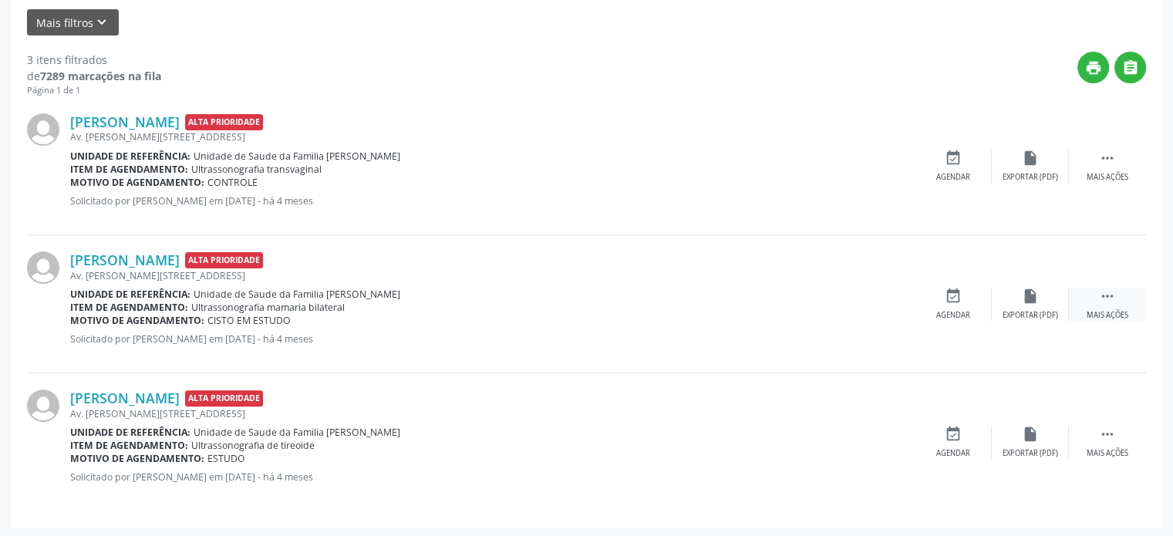
click at [1116, 294] on div " Mais ações" at bounding box center [1107, 304] width 77 height 33
click at [956, 301] on icon "cancel" at bounding box center [953, 296] width 17 height 17
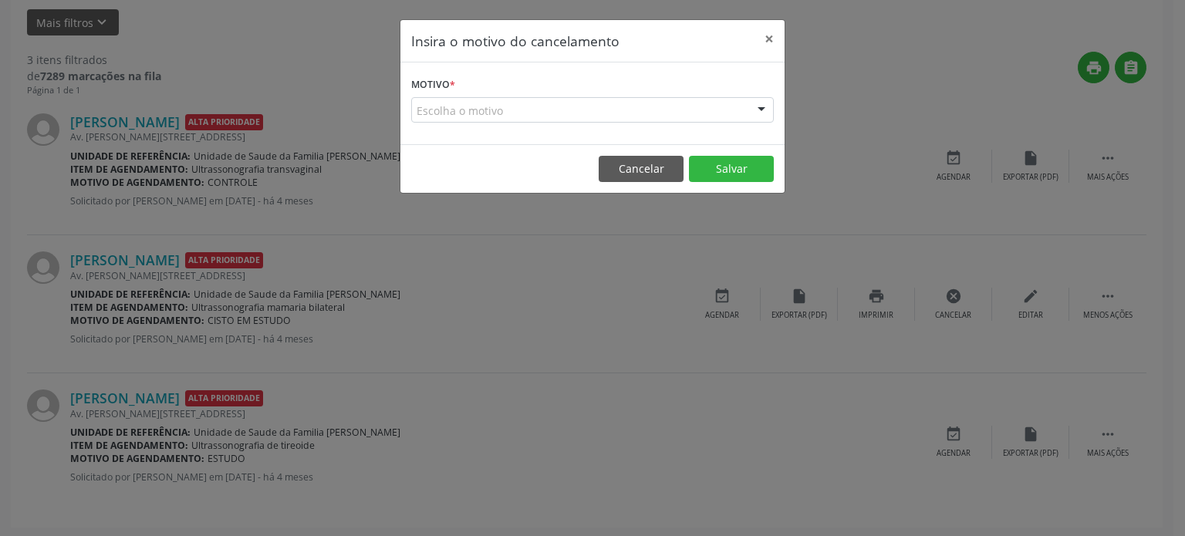
click at [568, 97] on div "Escolha o motivo Outro Médico - Participação em eventos (ex: congresso) Médico …" at bounding box center [592, 110] width 362 height 26
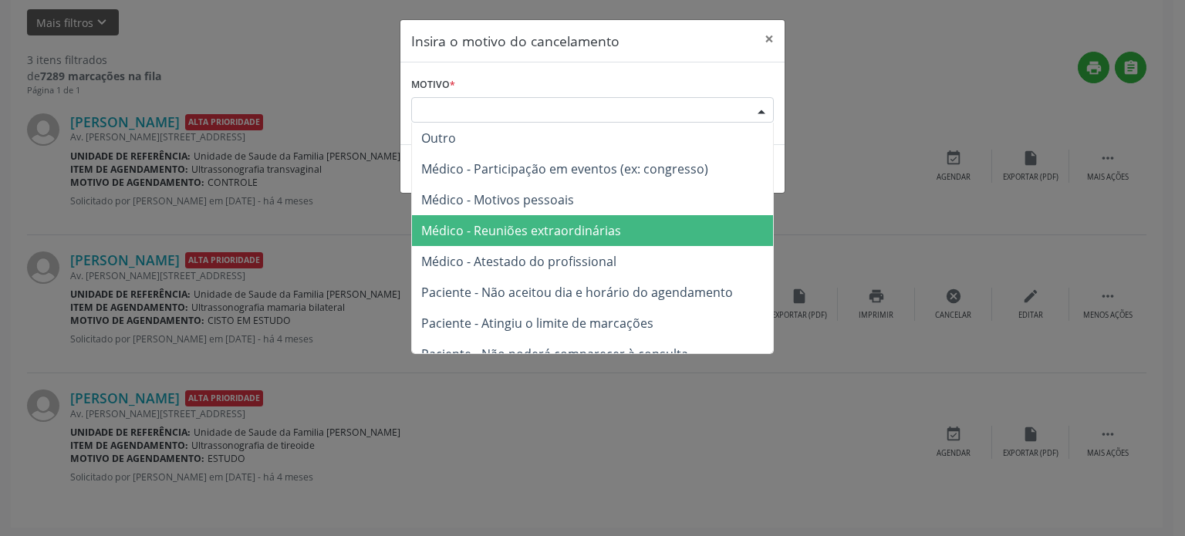
click at [558, 227] on span "Médico - Reuniões extraordinárias" at bounding box center [521, 230] width 200 height 17
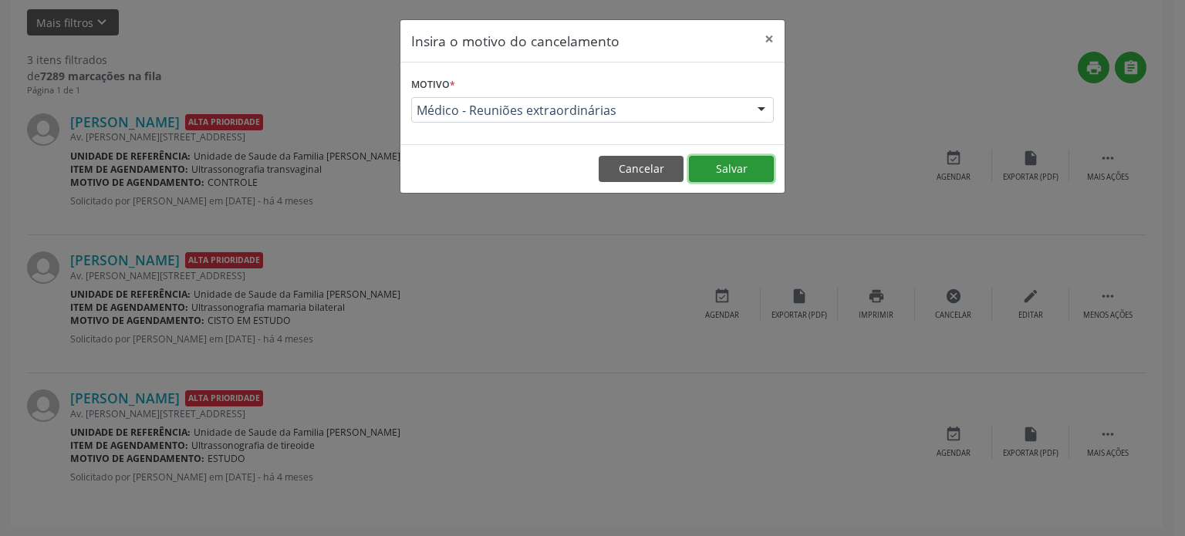
click at [718, 158] on button "Salvar" at bounding box center [731, 169] width 85 height 26
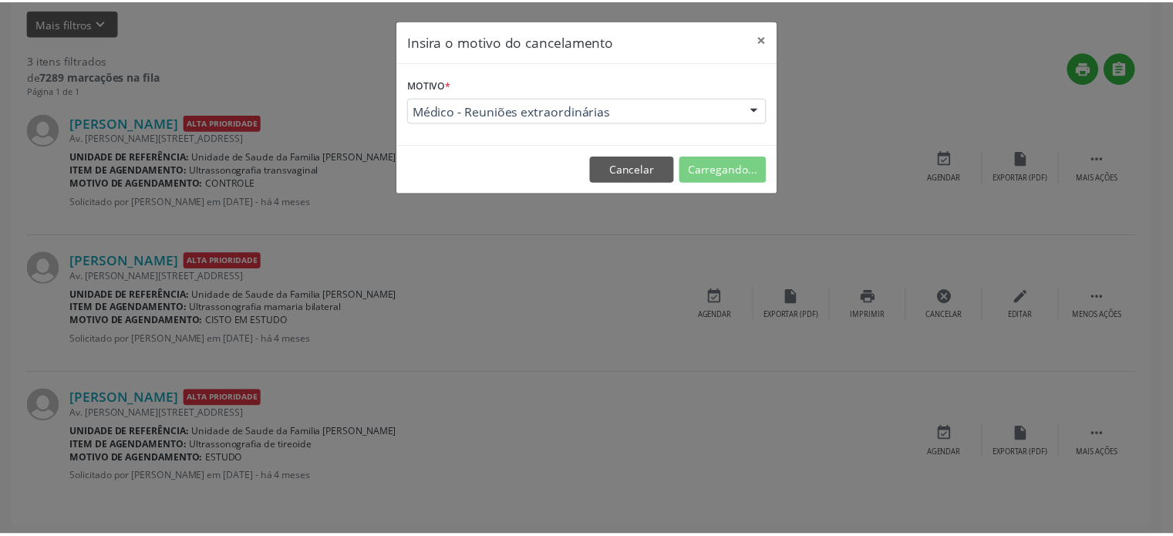
scroll to position [0, 0]
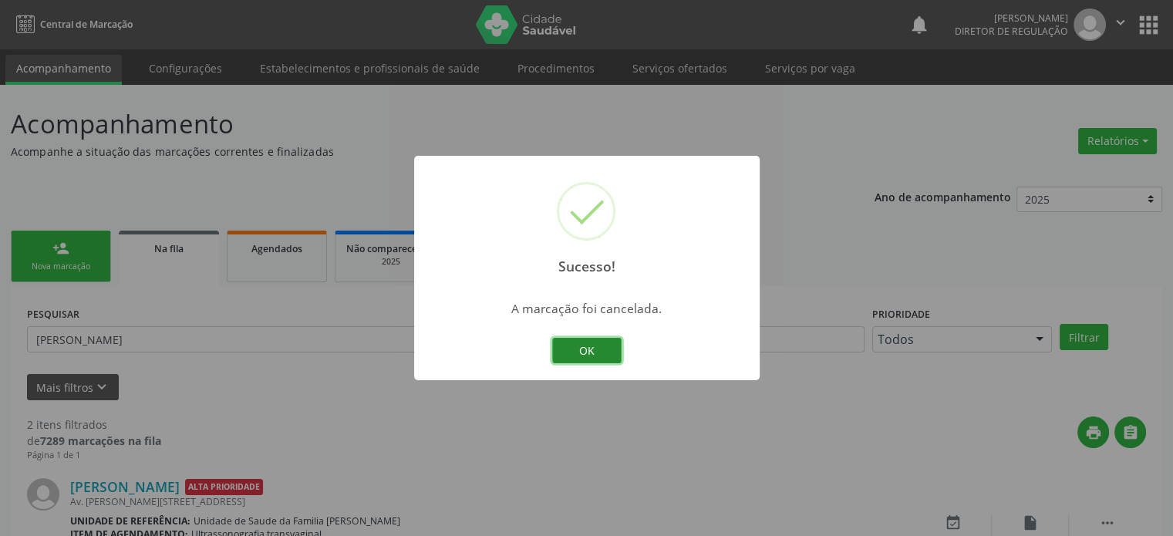
click at [589, 342] on button "OK" at bounding box center [586, 351] width 69 height 26
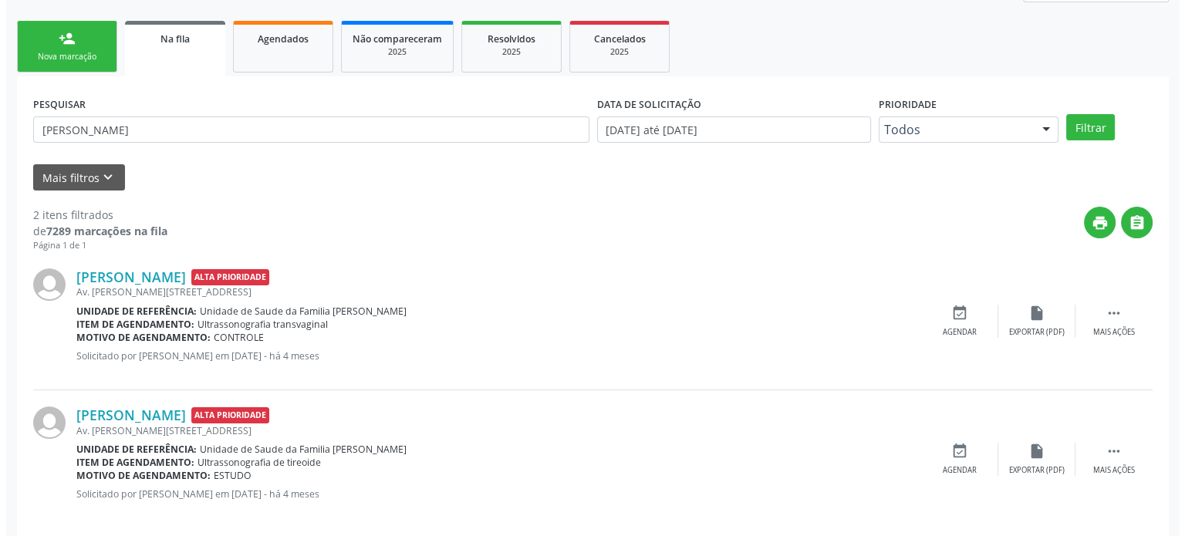
scroll to position [227, 0]
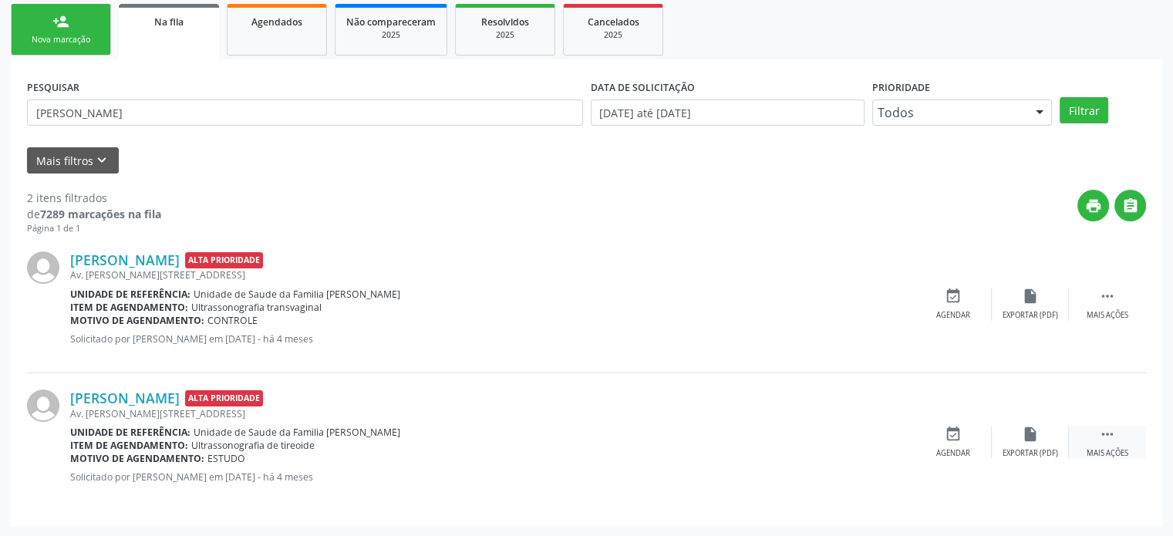
click at [1106, 435] on icon "" at bounding box center [1107, 434] width 17 height 17
click at [915, 431] on div "cancel Cancelar" at bounding box center [953, 442] width 77 height 33
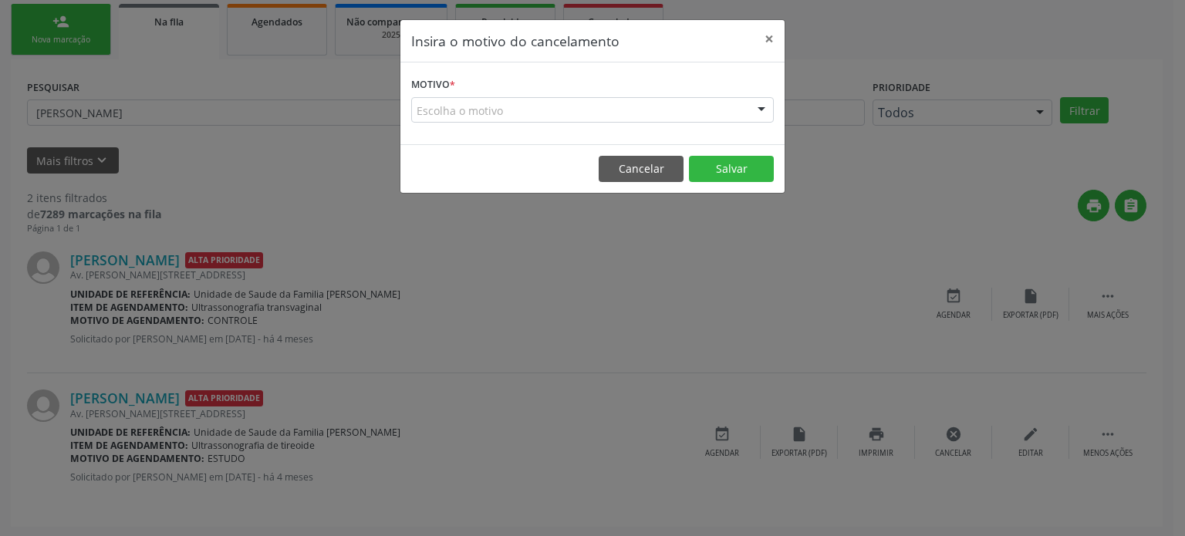
click at [537, 107] on div "Escolha o motivo" at bounding box center [592, 110] width 362 height 26
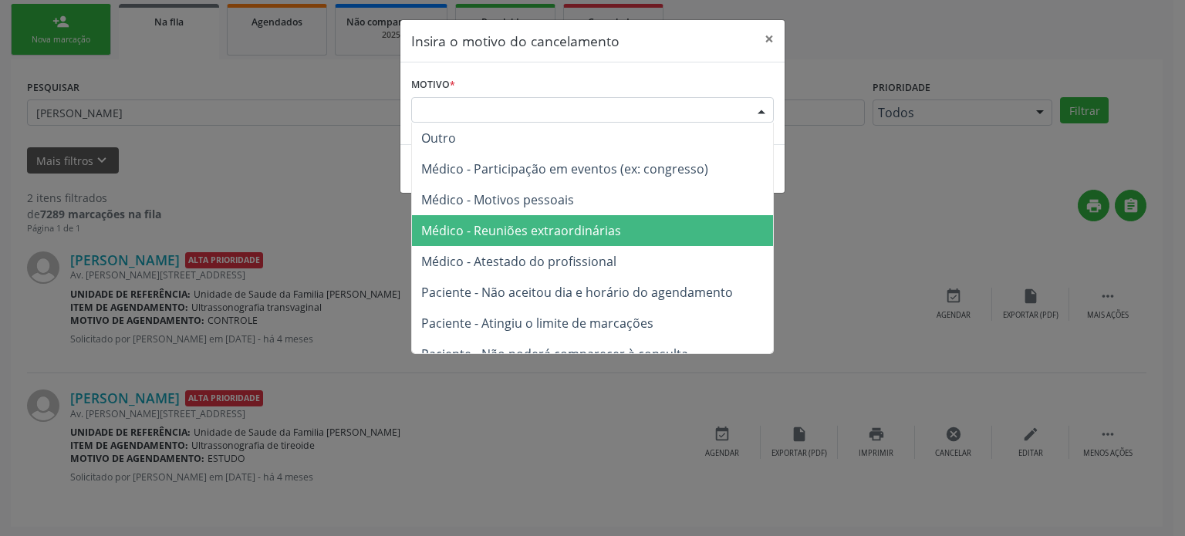
click at [543, 234] on span "Médico - Reuniões extraordinárias" at bounding box center [521, 230] width 200 height 17
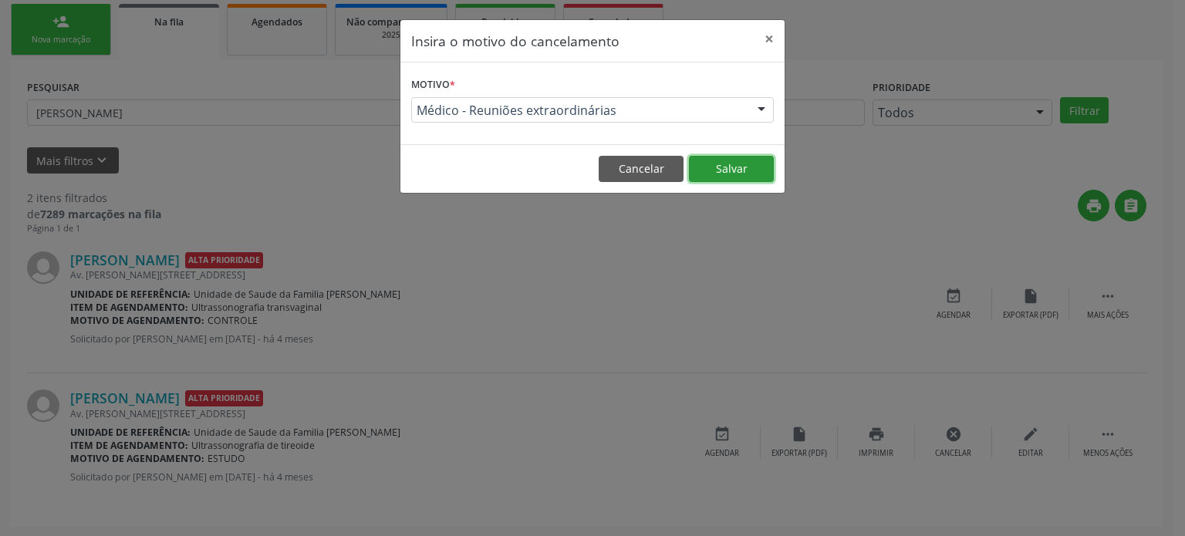
click at [722, 162] on button "Salvar" at bounding box center [731, 169] width 85 height 26
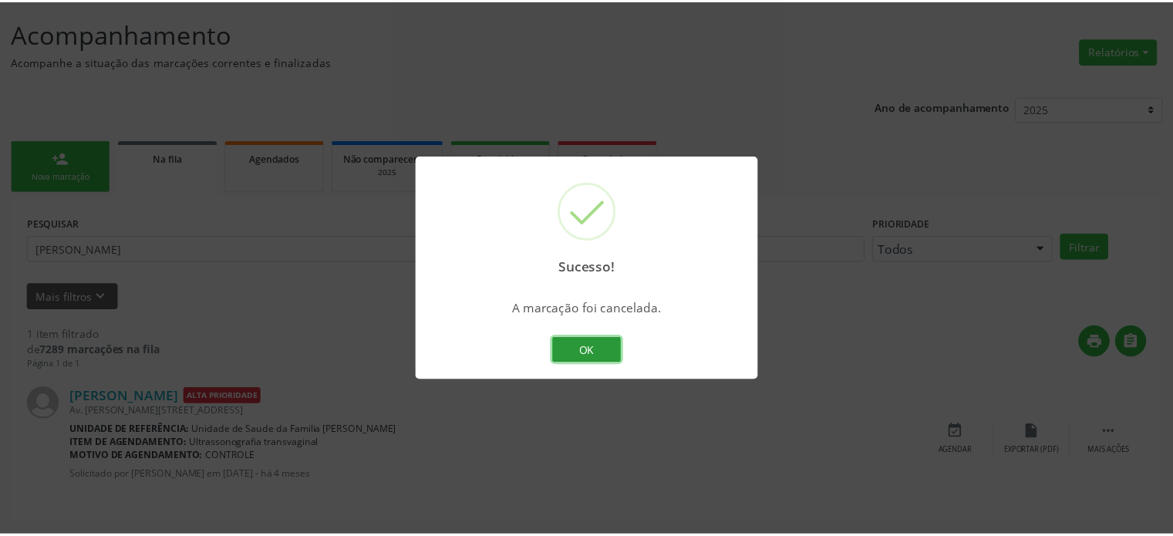
scroll to position [0, 0]
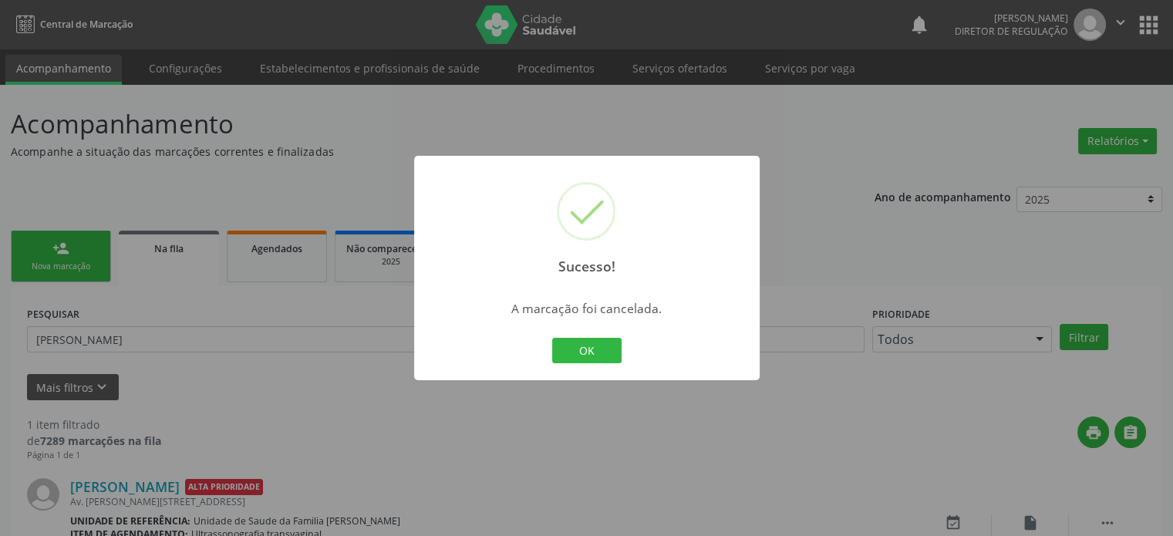
click at [247, 458] on div "Sucesso! × A marcação foi cancelada. OK Cancel" at bounding box center [586, 268] width 1173 height 536
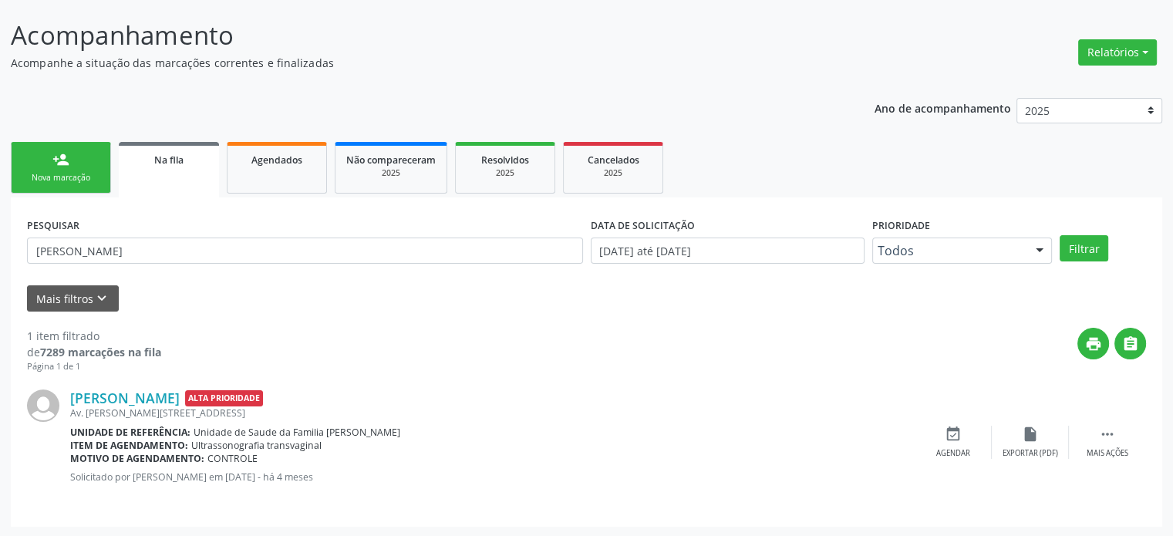
scroll to position [89, 0]
